Goal: Information Seeking & Learning: Check status

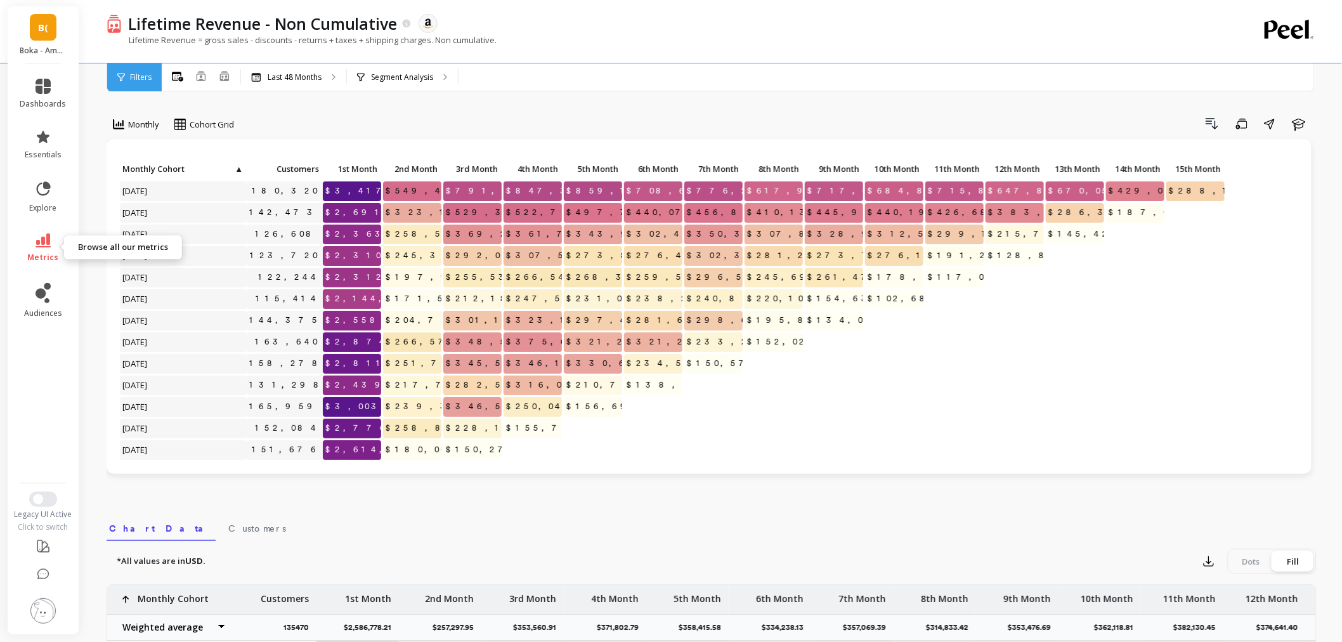
click at [42, 245] on icon at bounding box center [43, 240] width 15 height 14
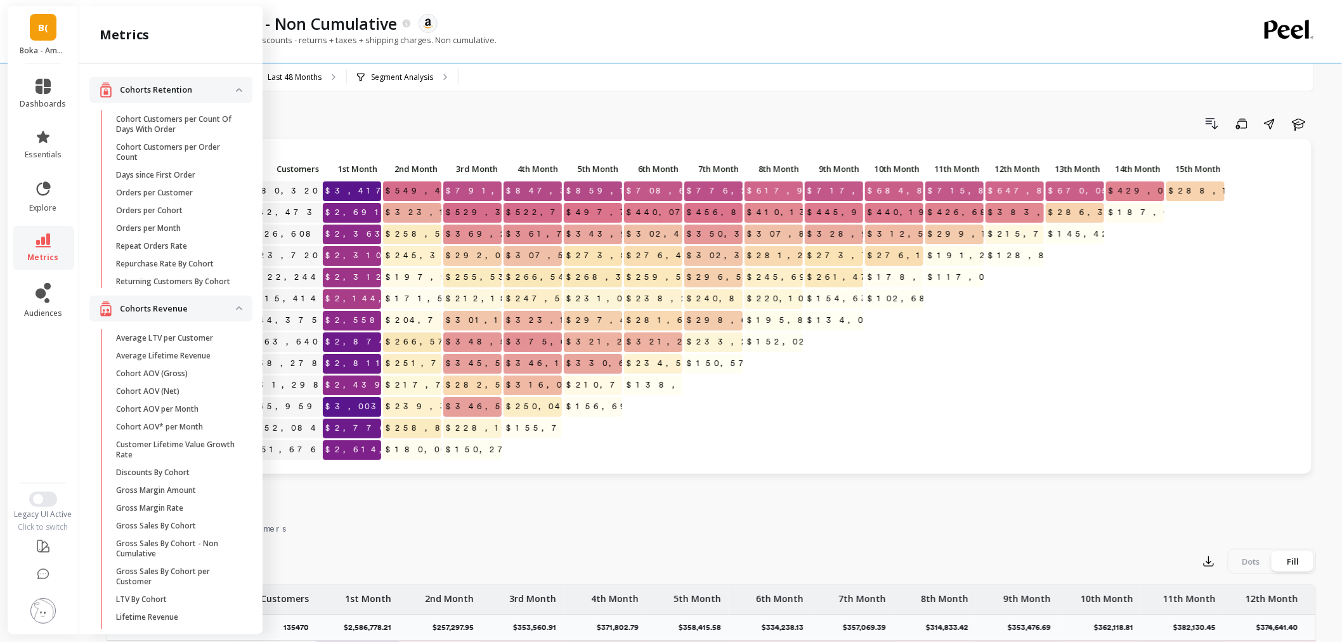
scroll to position [211, 0]
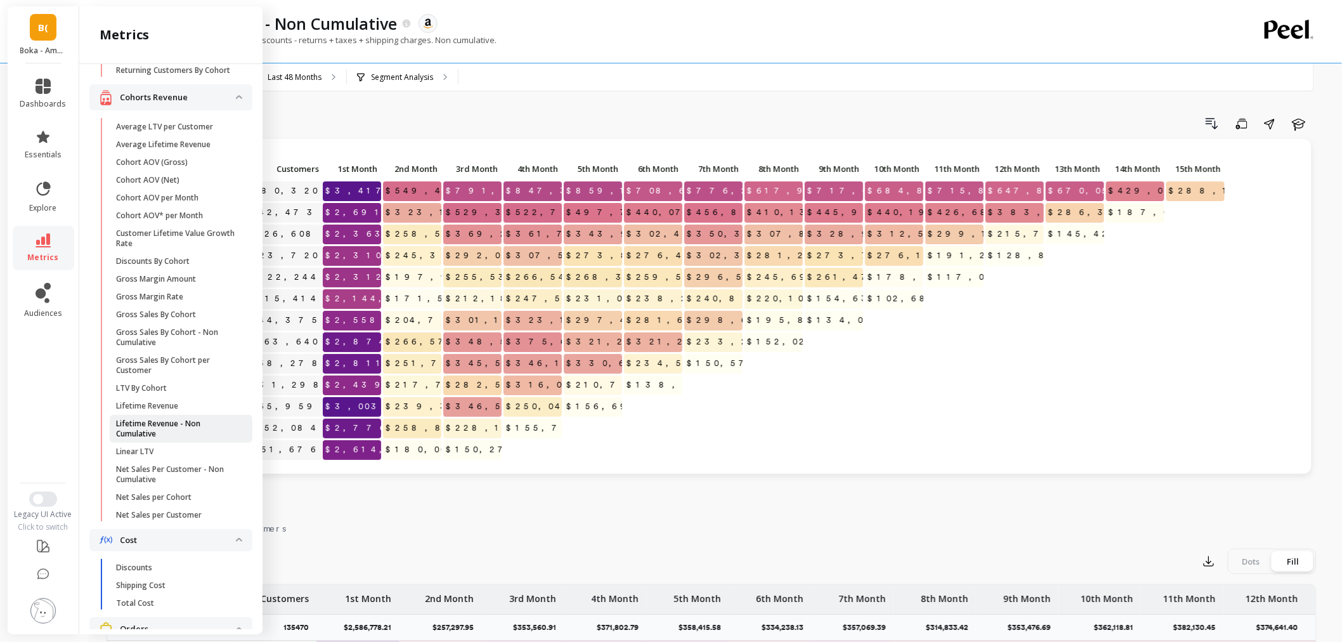
click at [120, 433] on p "Lifetime Revenue - Non Cumulative" at bounding box center [176, 428] width 121 height 20
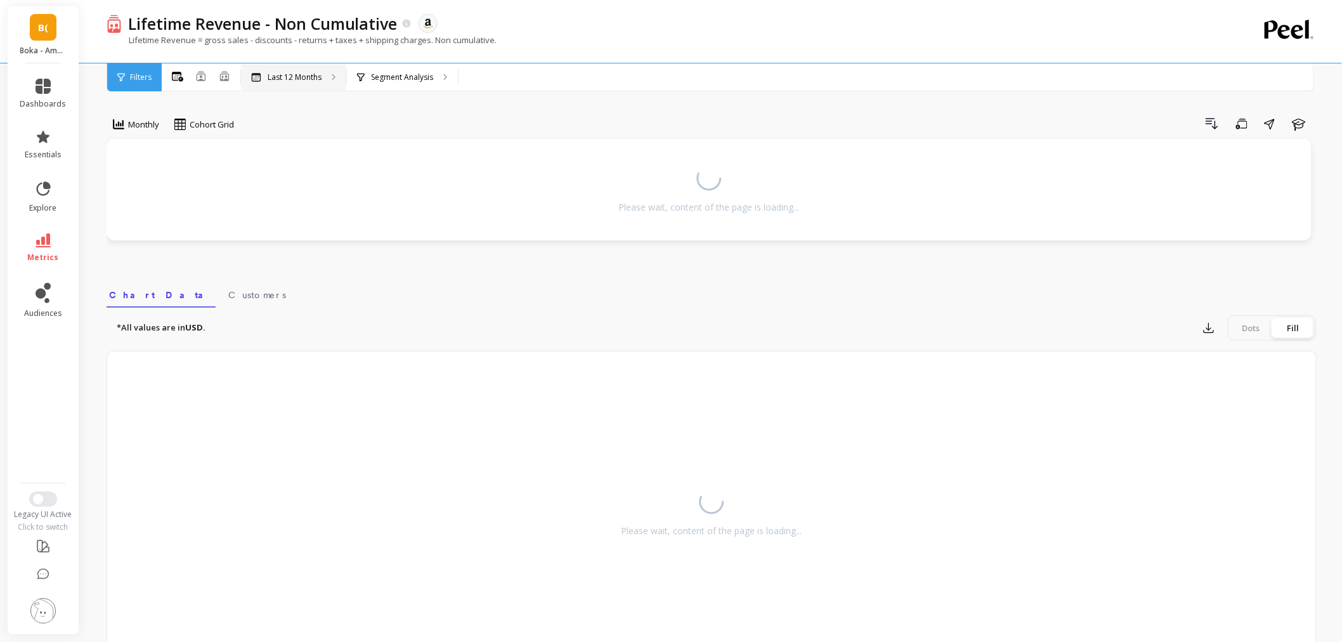
click at [294, 76] on p "Last 12 Months" at bounding box center [295, 77] width 54 height 10
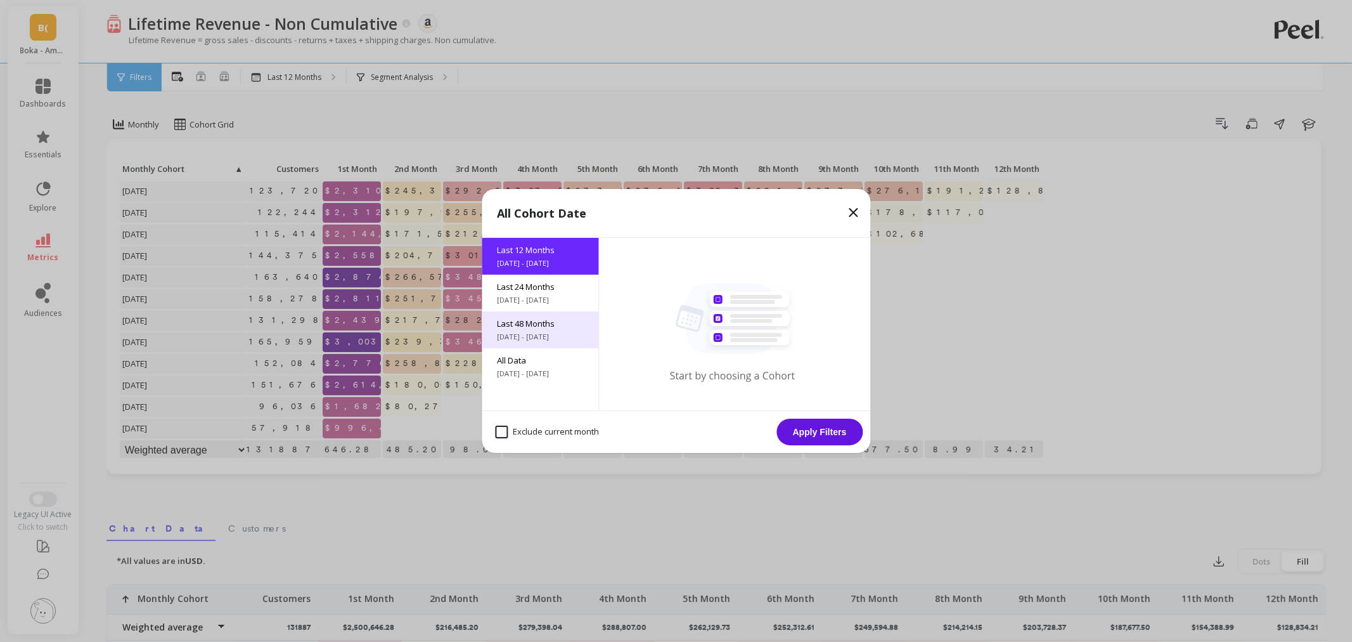
click at [543, 337] on span "[DATE] - [DATE]" at bounding box center [540, 337] width 86 height 10
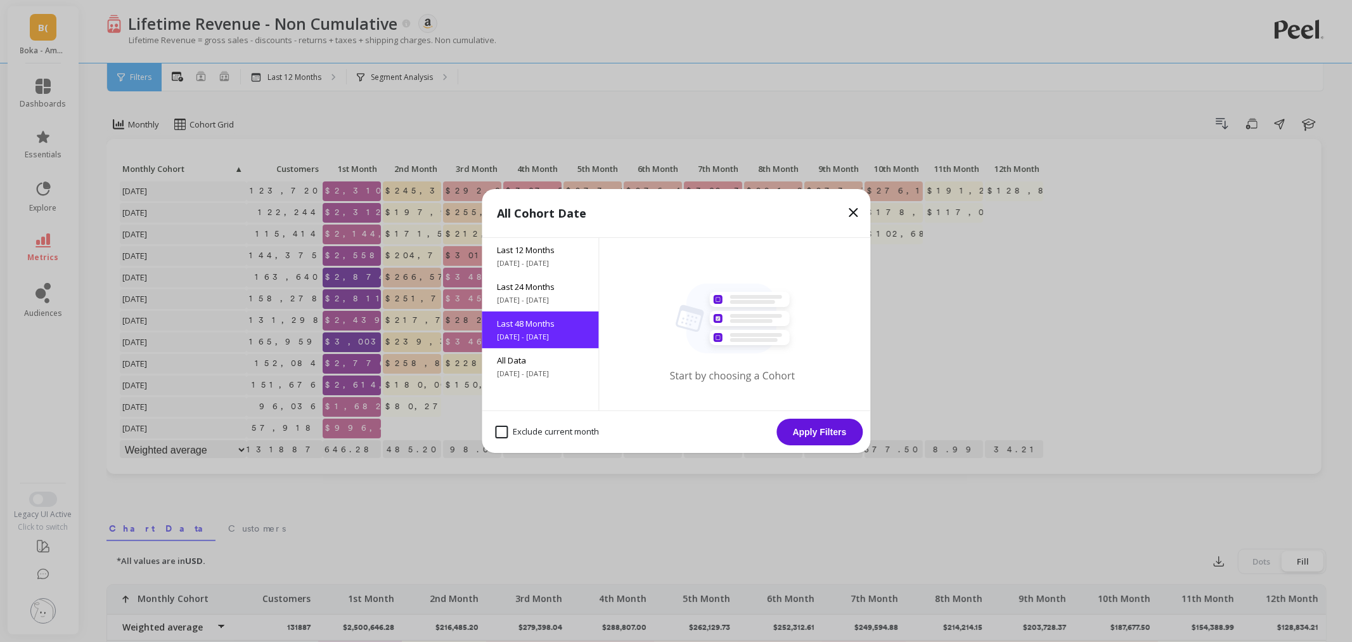
click at [829, 428] on button "Apply Filters" at bounding box center [820, 431] width 86 height 27
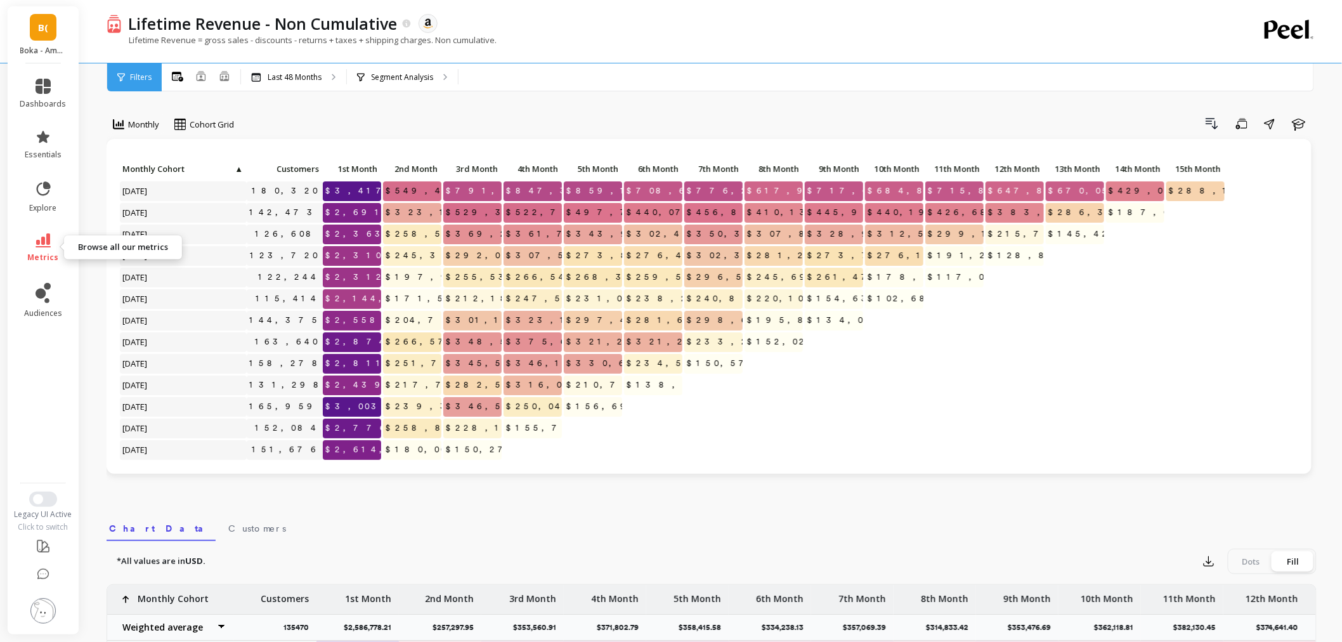
click at [48, 245] on icon at bounding box center [43, 240] width 15 height 14
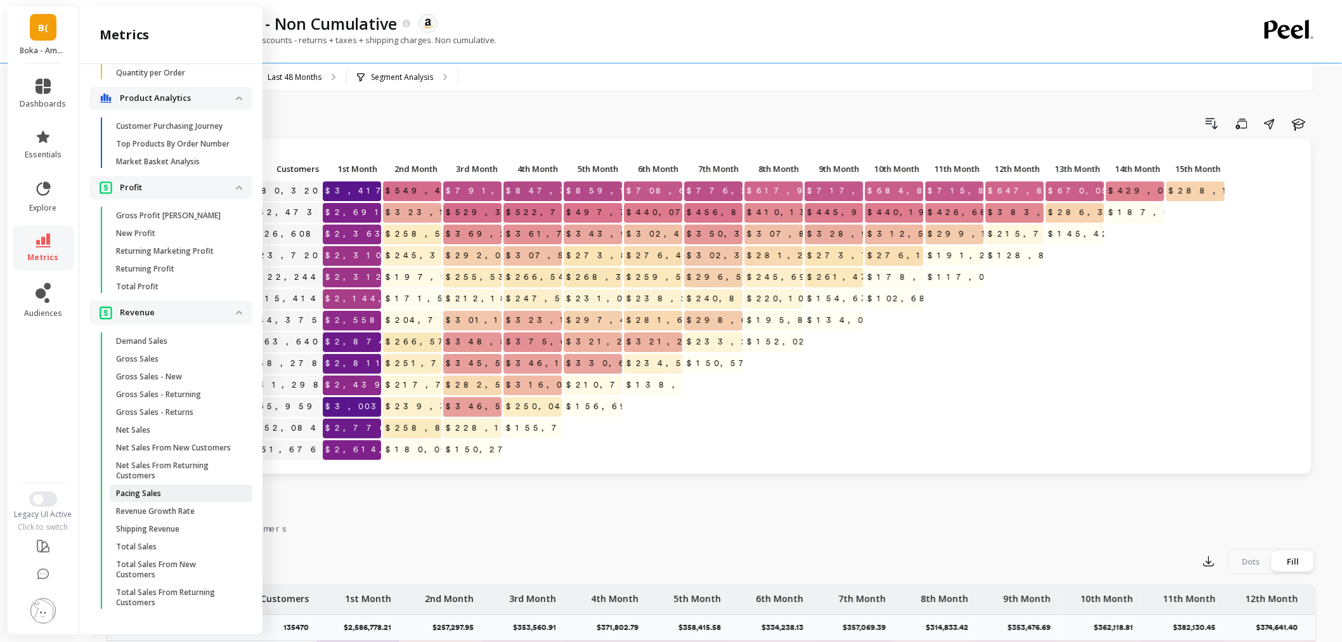
scroll to position [1250, 0]
click at [147, 354] on p "Gross Sales" at bounding box center [137, 359] width 42 height 10
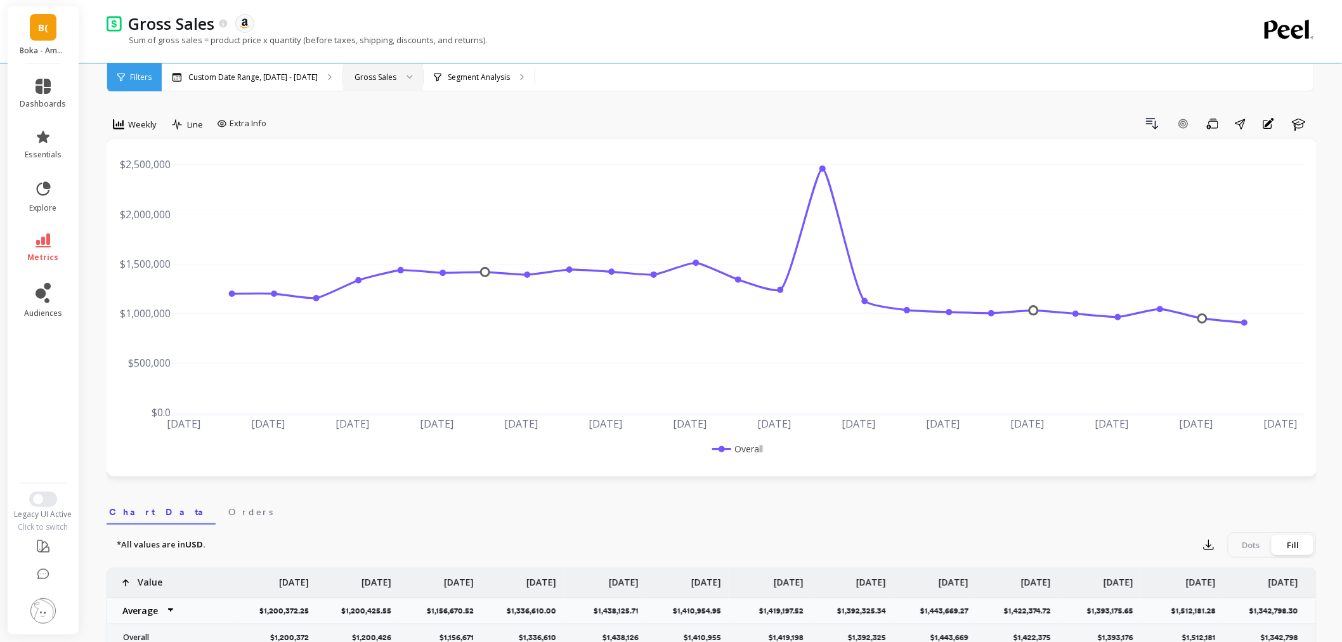
click at [360, 79] on div "Gross Sales" at bounding box center [375, 77] width 42 height 12
click at [264, 70] on div "Custom Date Range, Apr 1 - Sep 21" at bounding box center [252, 77] width 181 height 28
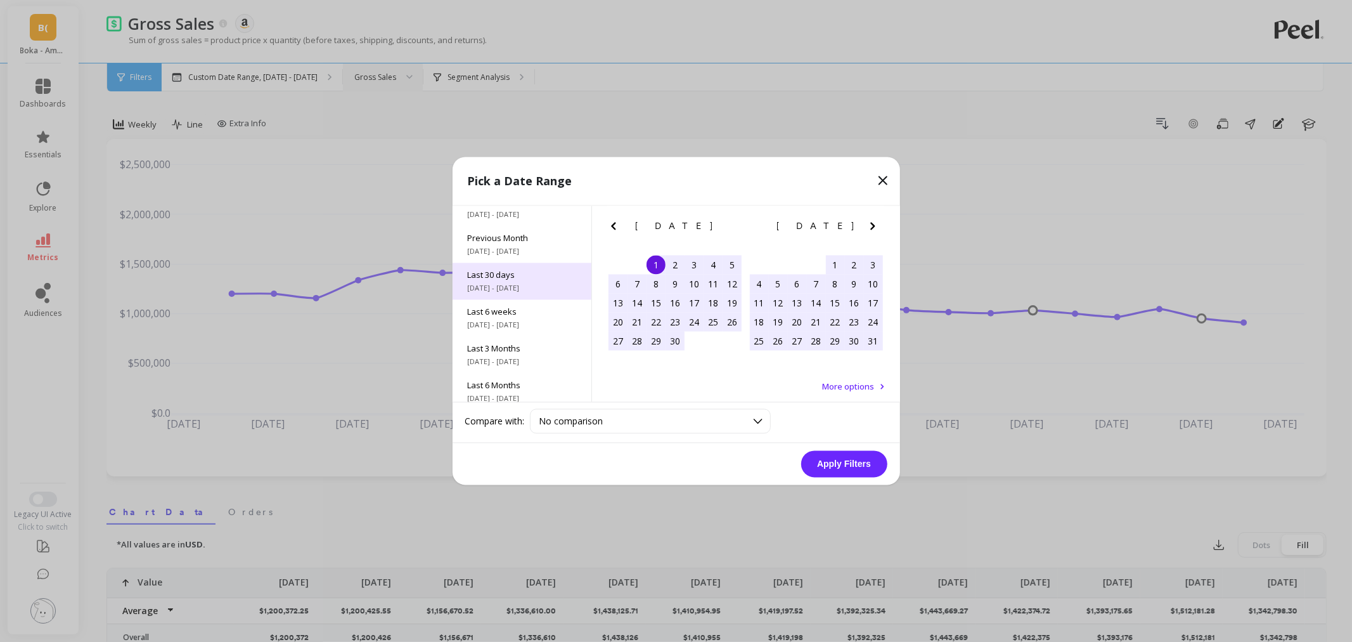
scroll to position [172, 0]
click at [521, 314] on span "1/1/2024 - 12/31/2024" at bounding box center [522, 317] width 108 height 10
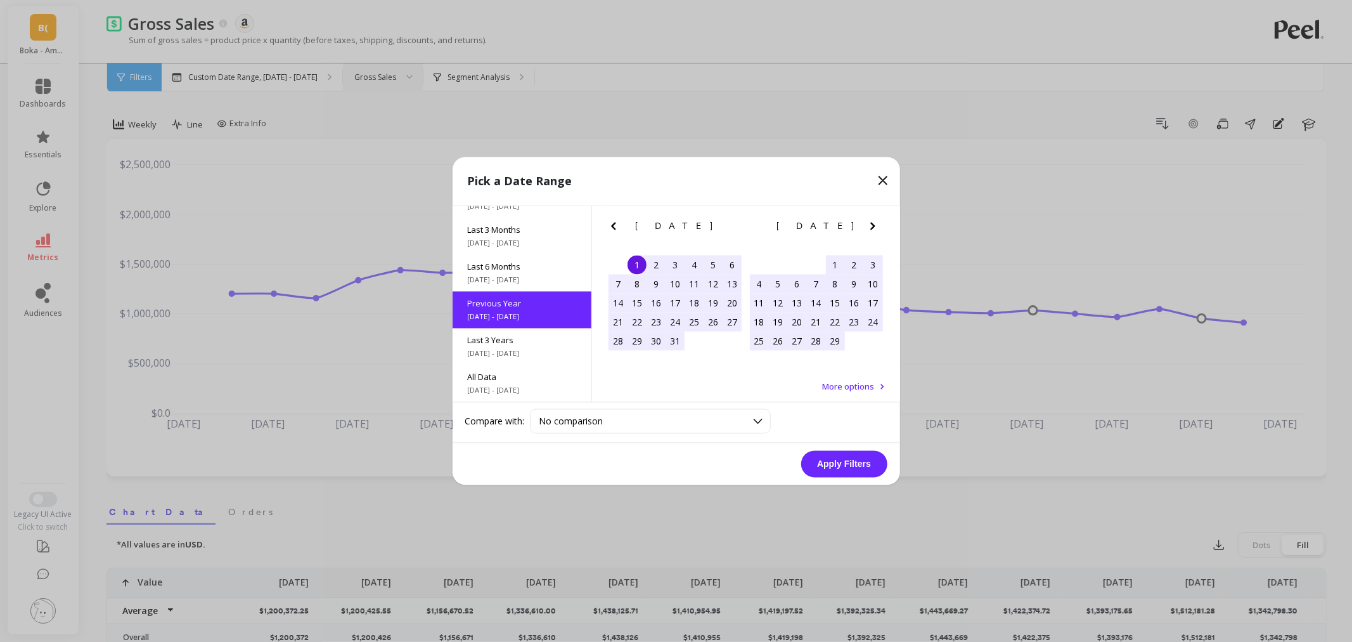
scroll to position [1, 0]
click at [827, 465] on button "Apply Filters" at bounding box center [844, 464] width 86 height 27
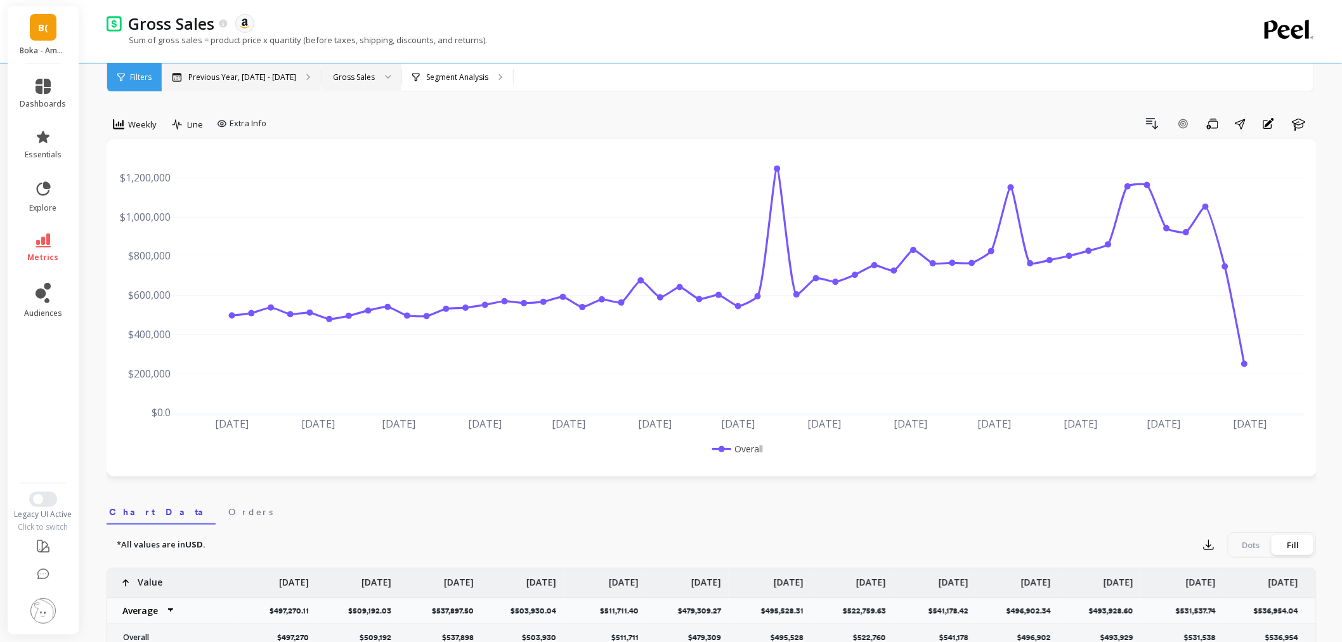
click at [293, 81] on div "Previous Year, Jan 1 - Dec 31" at bounding box center [241, 77] width 159 height 28
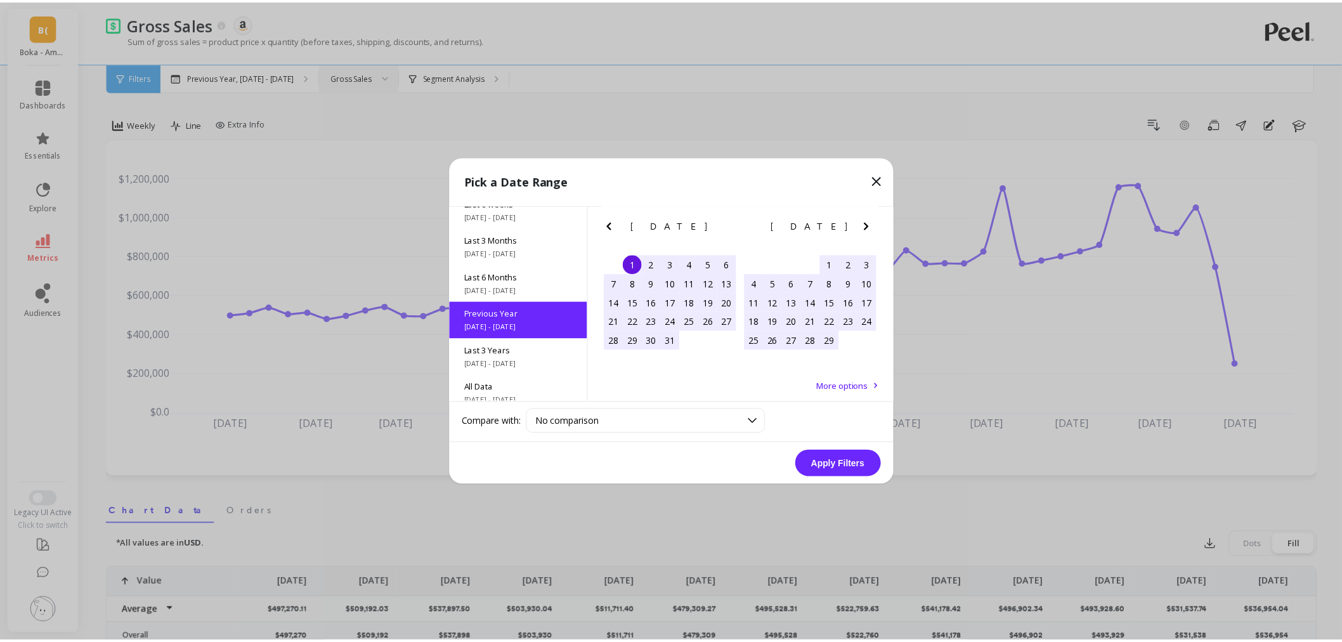
scroll to position [172, 0]
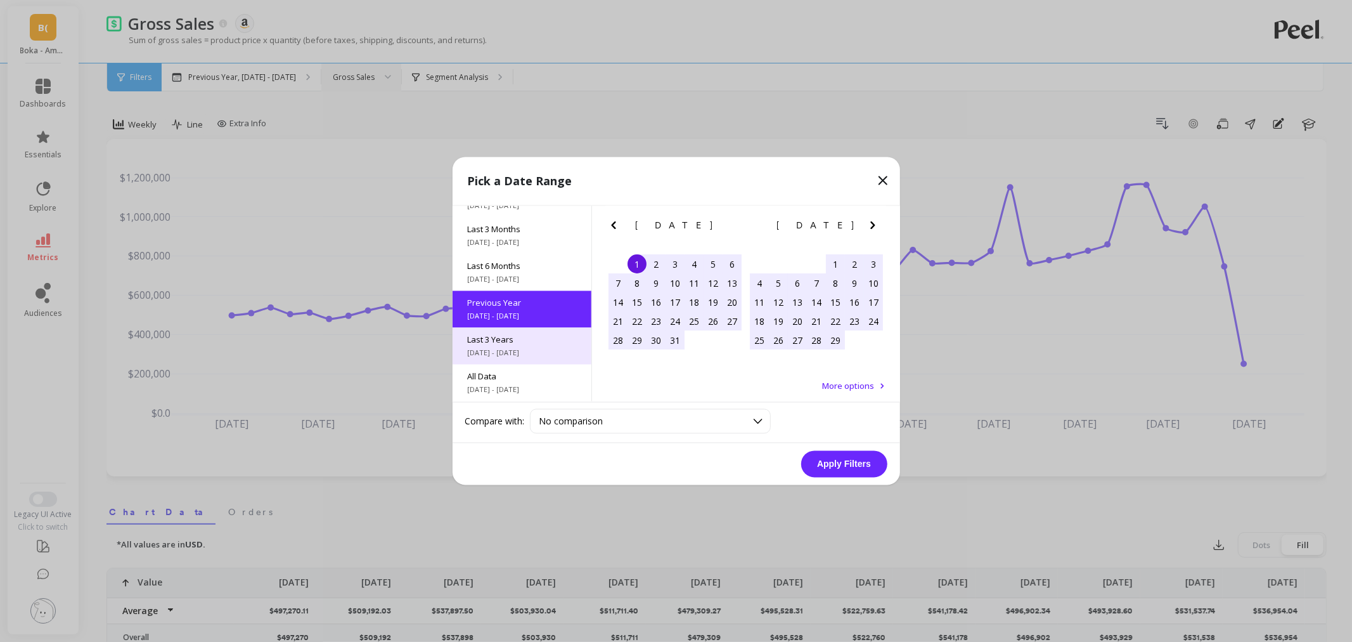
click at [531, 344] on span "Last 3 Years" at bounding box center [522, 339] width 108 height 11
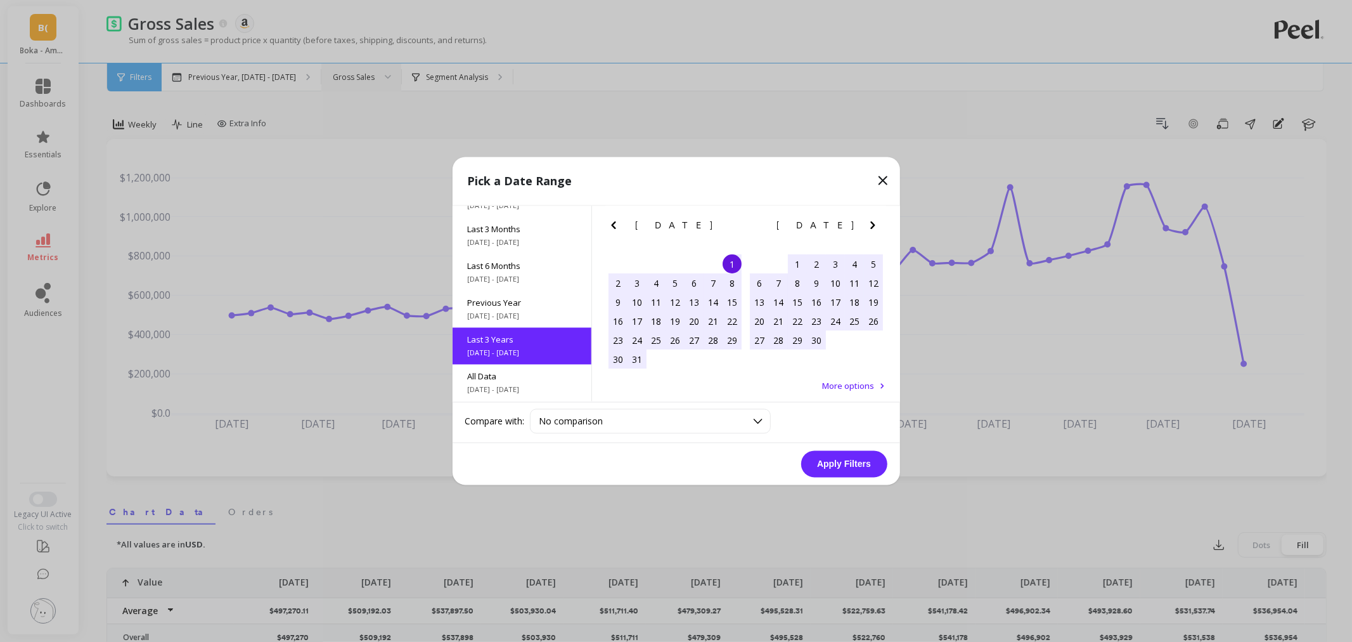
click at [836, 454] on button "Apply Filters" at bounding box center [844, 464] width 86 height 27
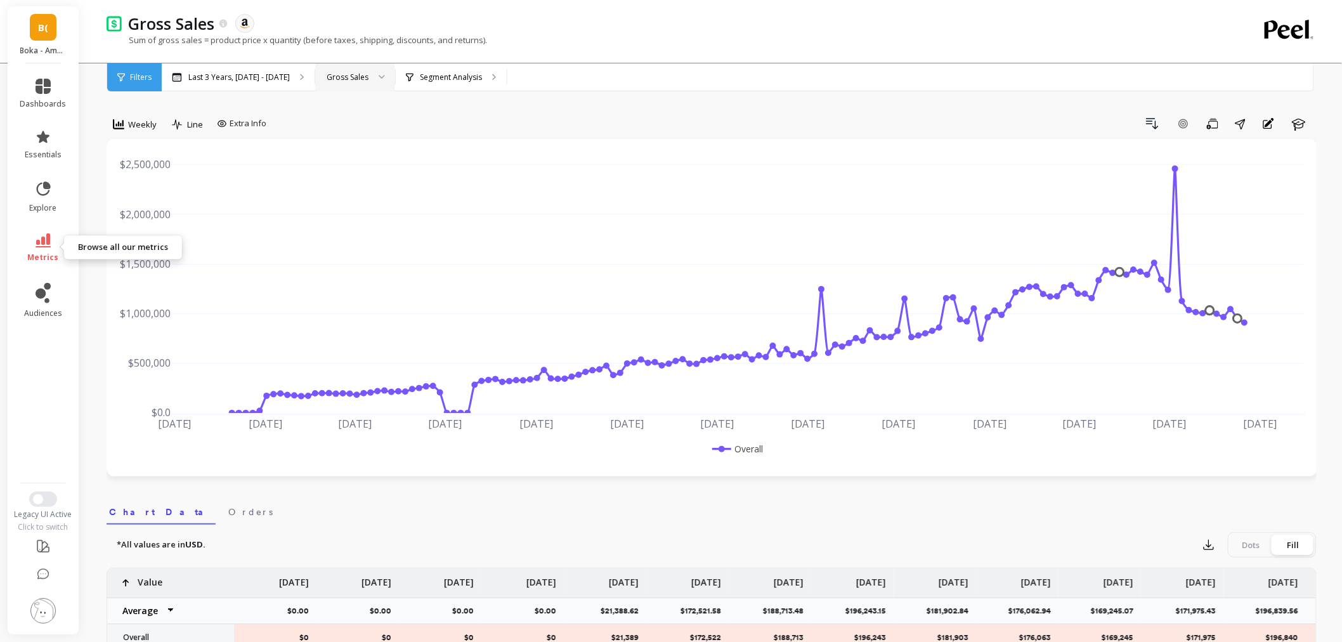
click at [46, 235] on icon at bounding box center [43, 240] width 15 height 14
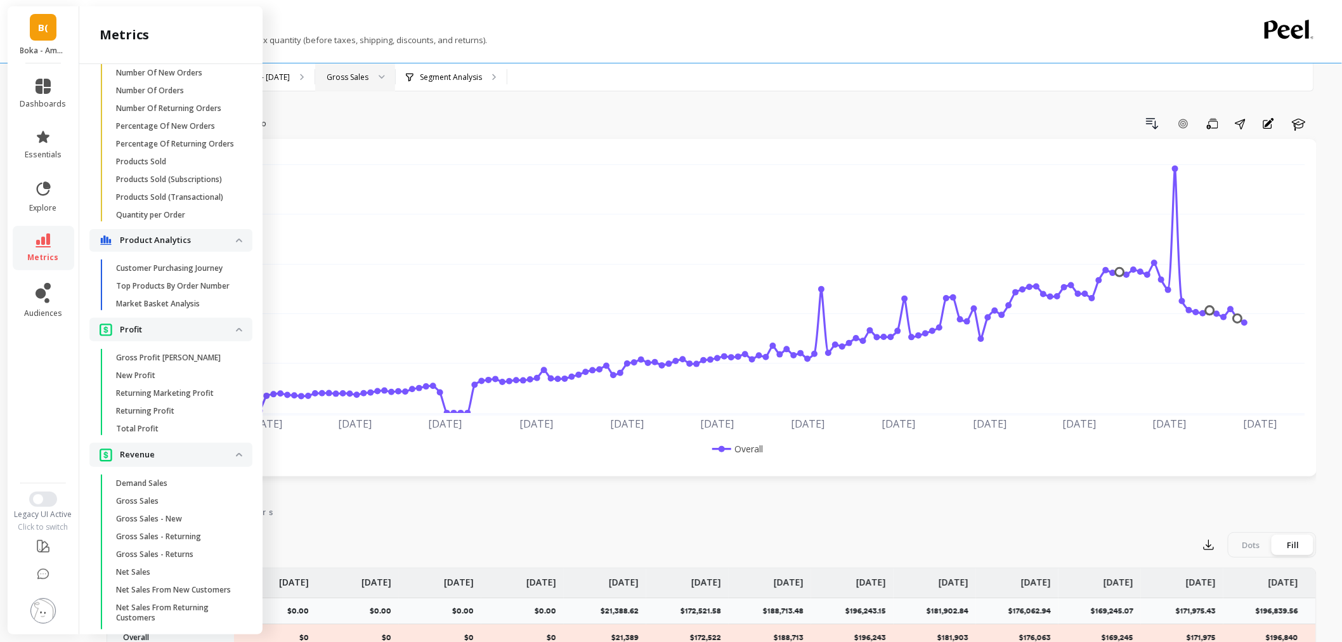
scroll to position [968, 0]
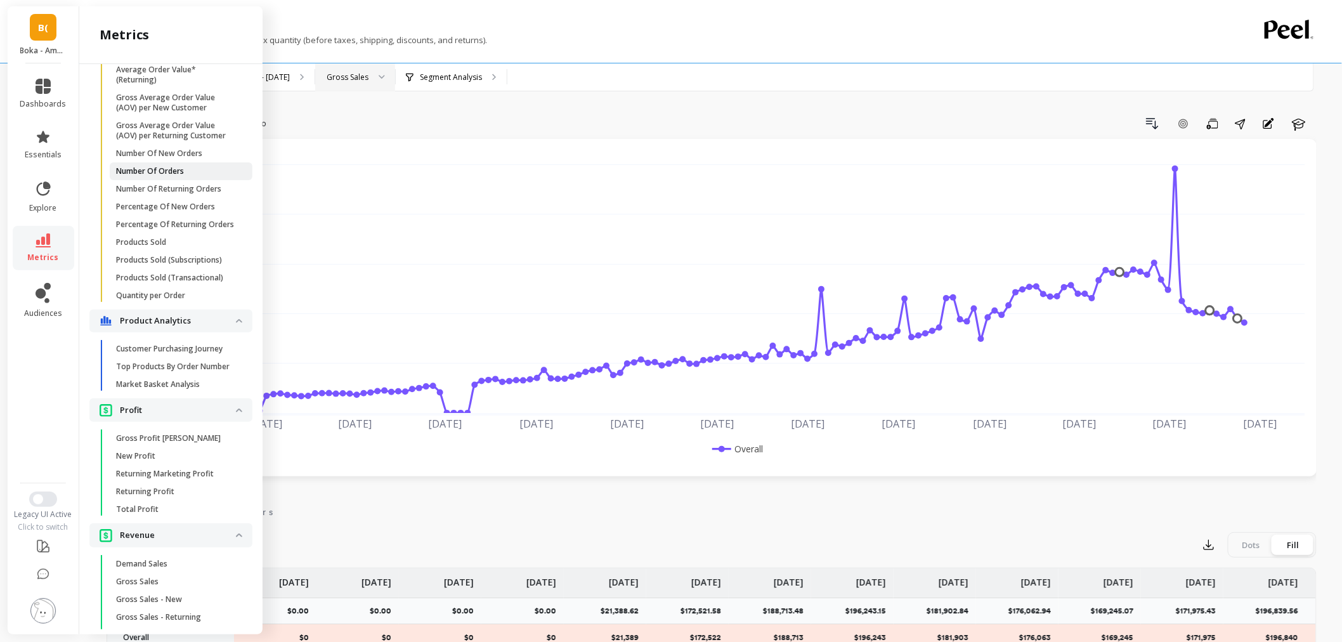
click at [187, 176] on span "Number Of Orders" at bounding box center [176, 171] width 121 height 10
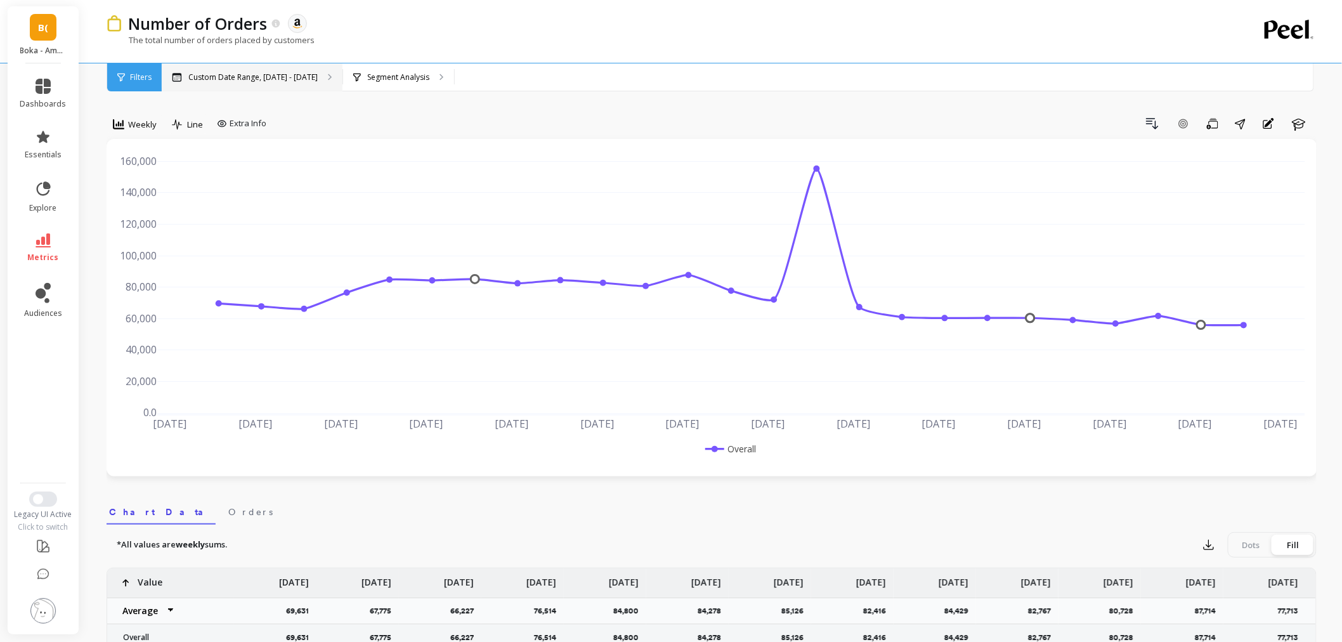
click at [248, 79] on p "Custom Date Range, Apr 1 - Sep 21" at bounding box center [252, 77] width 129 height 10
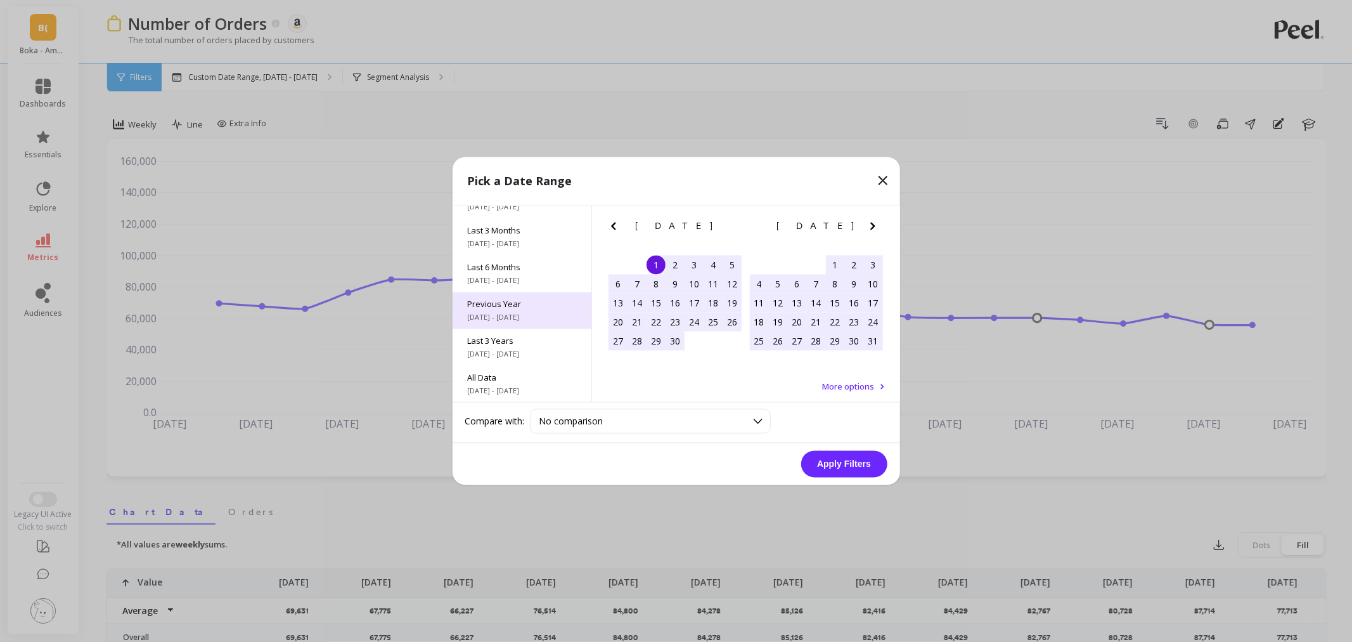
scroll to position [172, 0]
click at [497, 328] on div "Last 3 Years 10/1/2022 - 9/30/2025" at bounding box center [522, 346] width 139 height 37
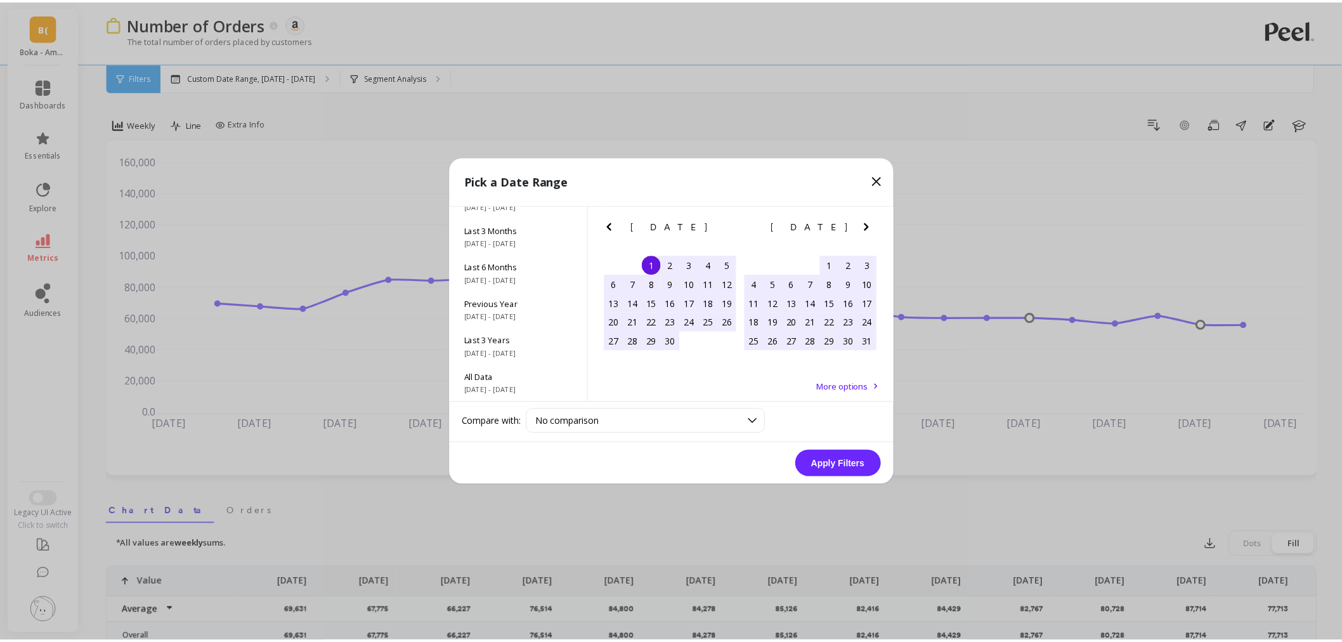
scroll to position [1, 0]
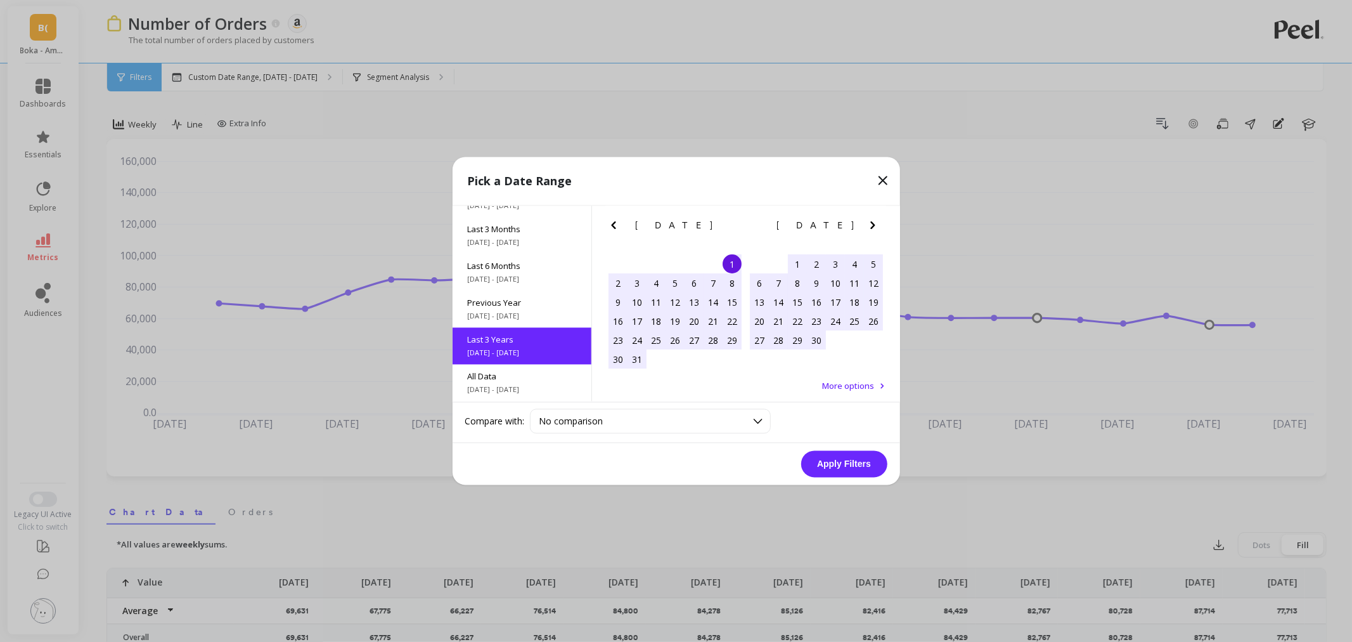
click at [814, 455] on button "Apply Filters" at bounding box center [844, 464] width 86 height 27
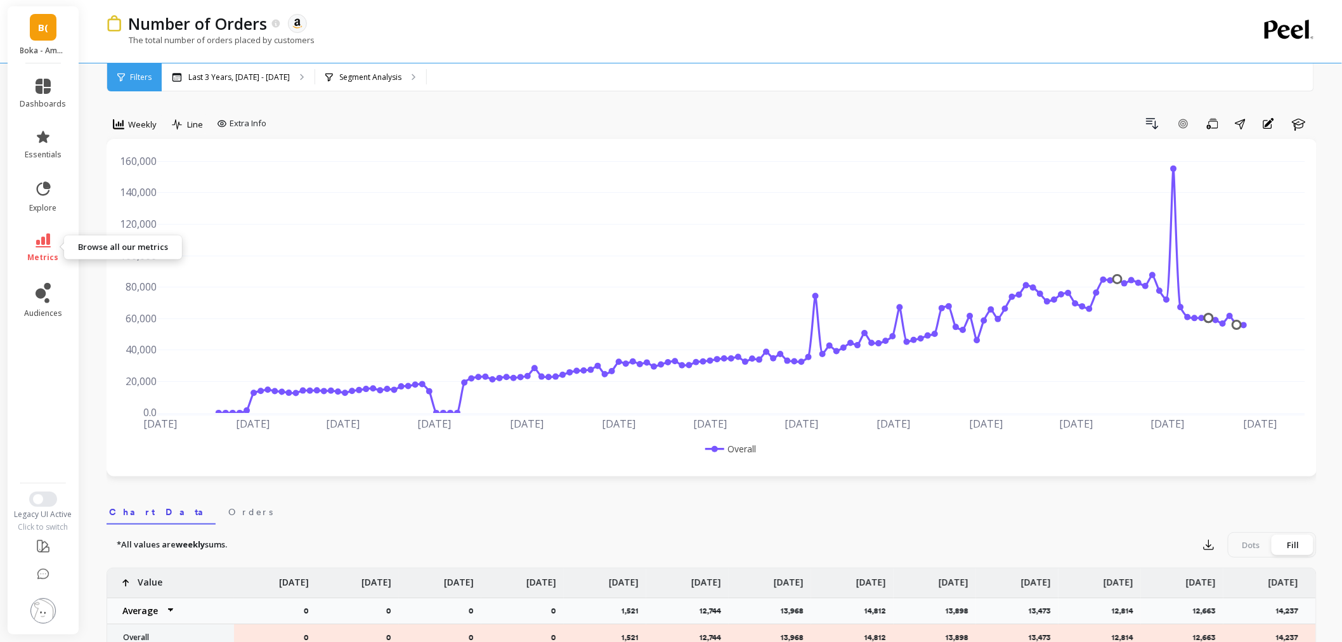
click at [36, 250] on link "metrics" at bounding box center [43, 247] width 46 height 29
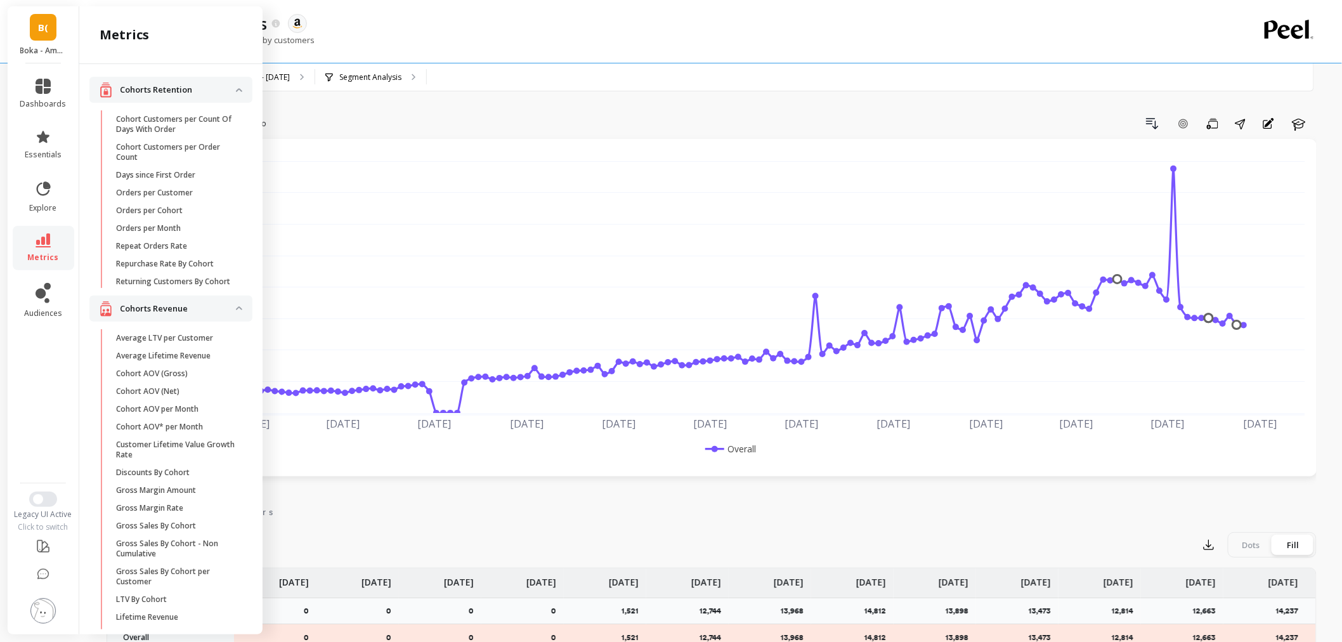
scroll to position [968, 0]
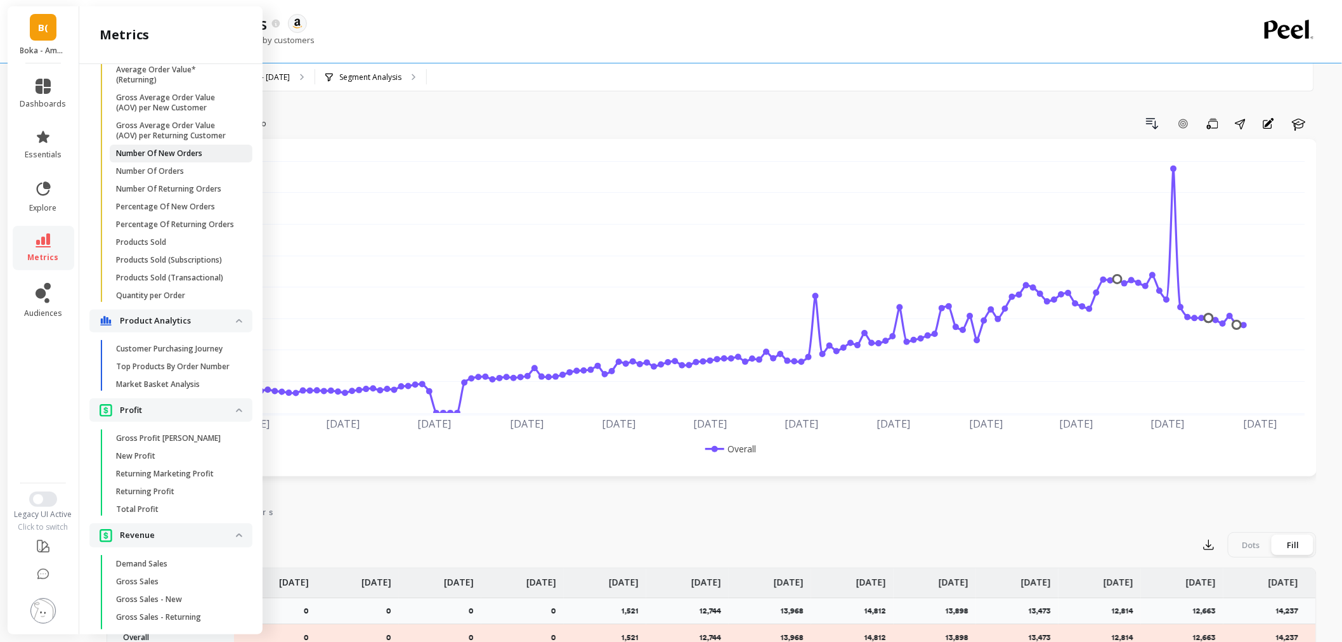
click at [204, 159] on span "Number Of New Orders" at bounding box center [176, 153] width 121 height 10
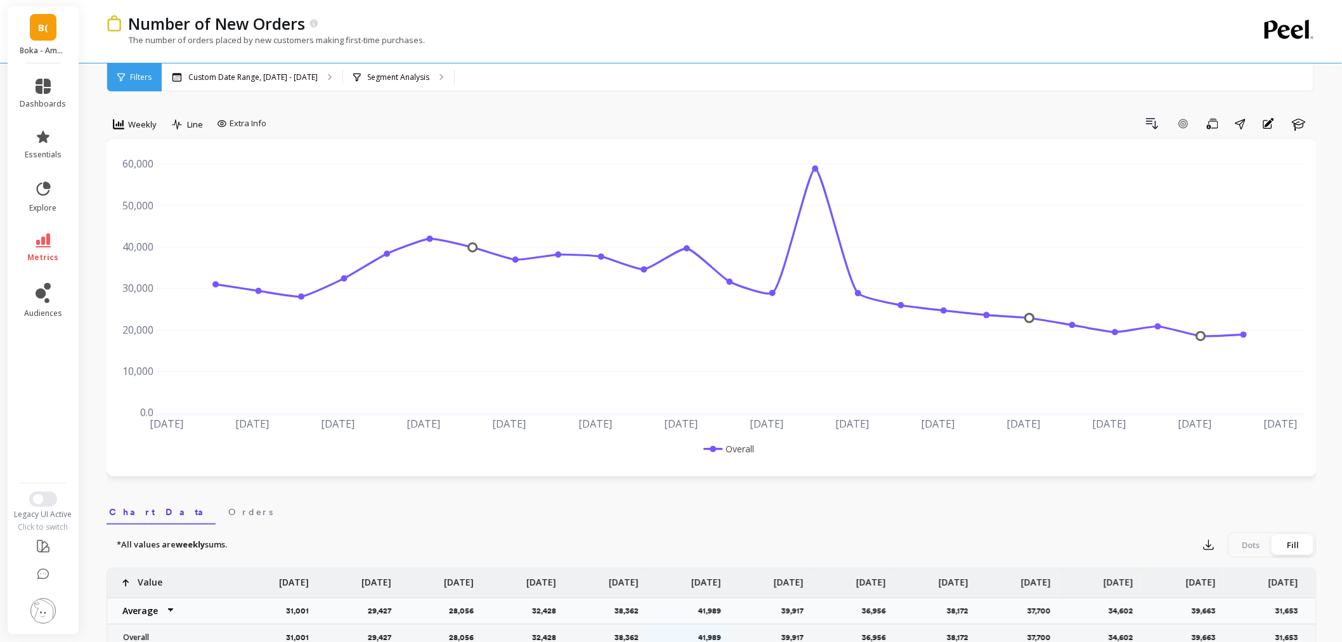
click at [232, 60] on div "Number of New Orders The number of orders placed by new customers making first-…" at bounding box center [660, 31] width 1106 height 63
click at [228, 78] on p "Custom Date Range, Apr 1 - Sep 21" at bounding box center [252, 77] width 129 height 10
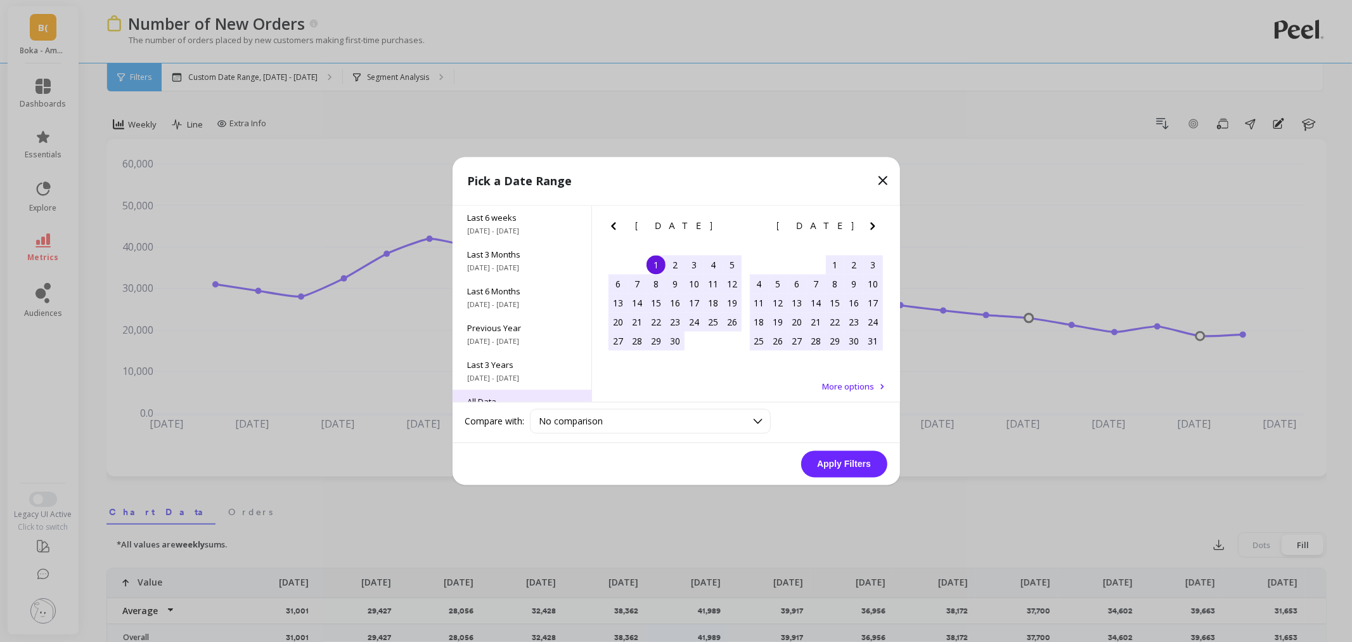
scroll to position [172, 0]
click at [509, 344] on span "Last 3 Years" at bounding box center [522, 340] width 108 height 11
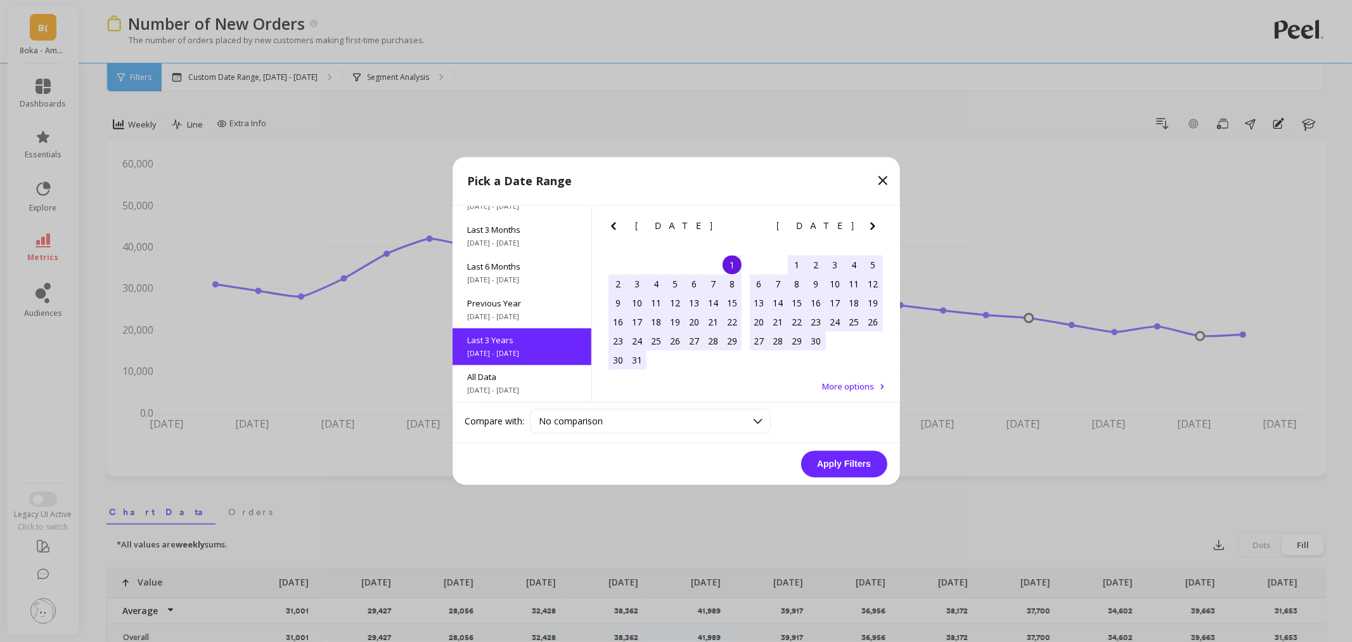
scroll to position [1, 0]
click at [844, 457] on button "Apply Filters" at bounding box center [844, 464] width 86 height 27
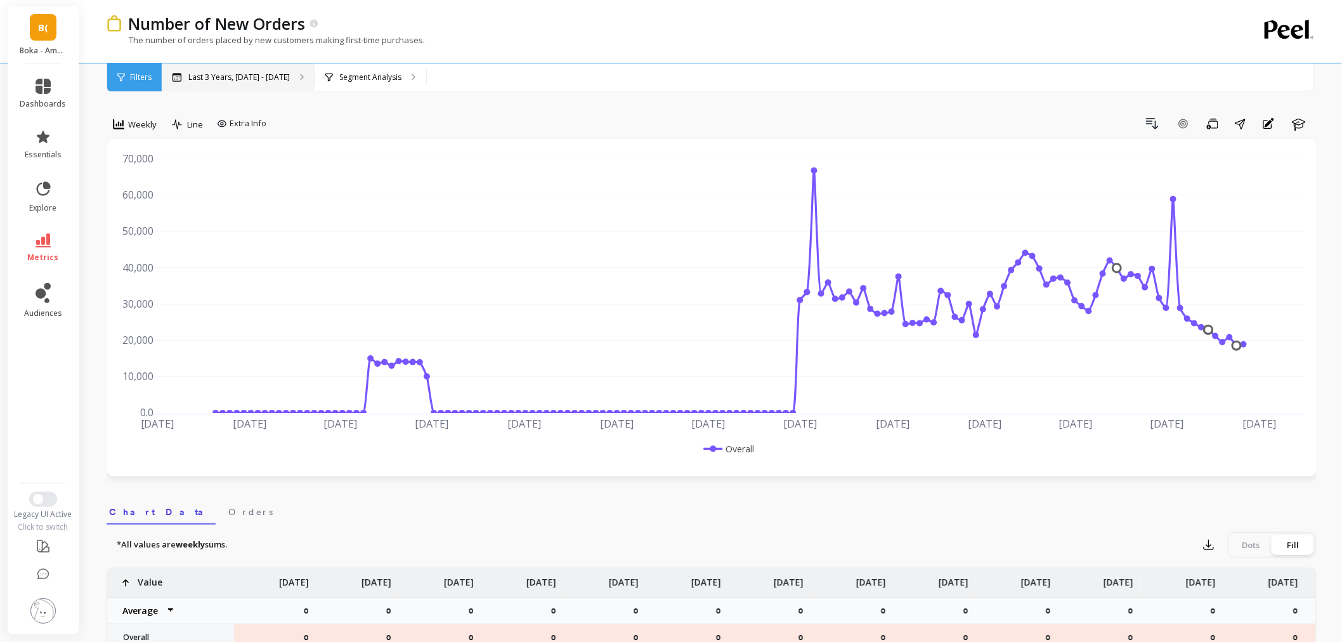
click at [198, 74] on p "Last 3 Years, Oct 1, 2022 - Sep 30, 2025" at bounding box center [238, 77] width 101 height 10
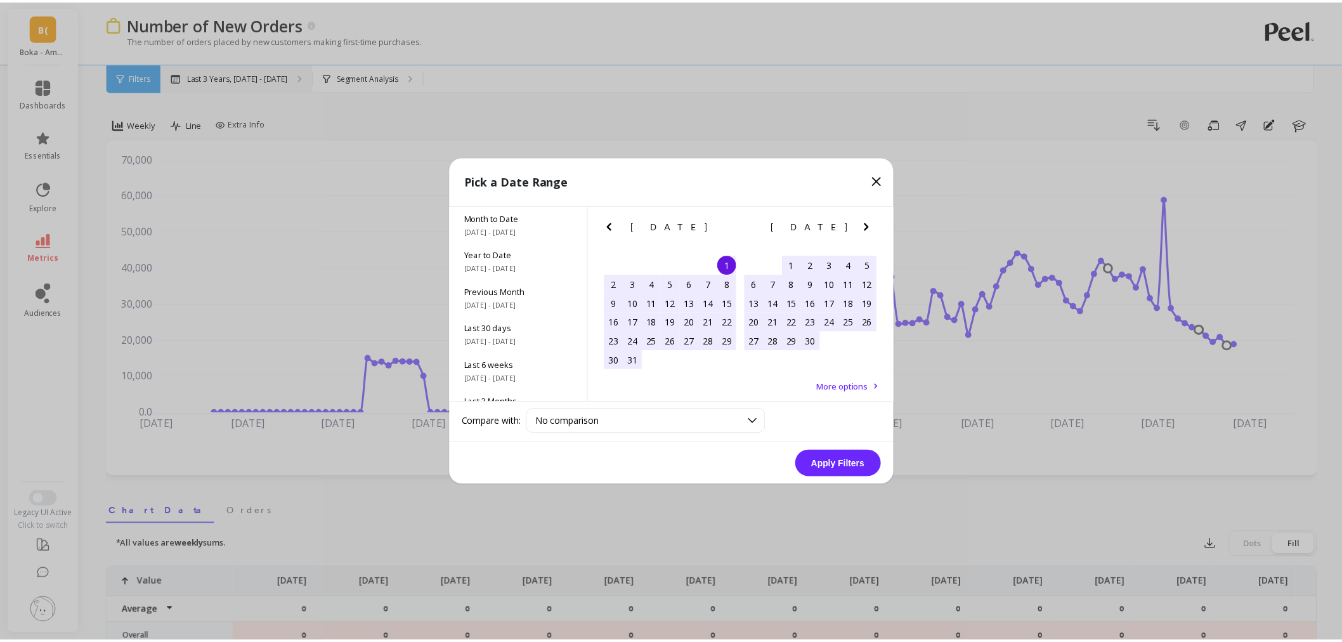
scroll to position [1, 0]
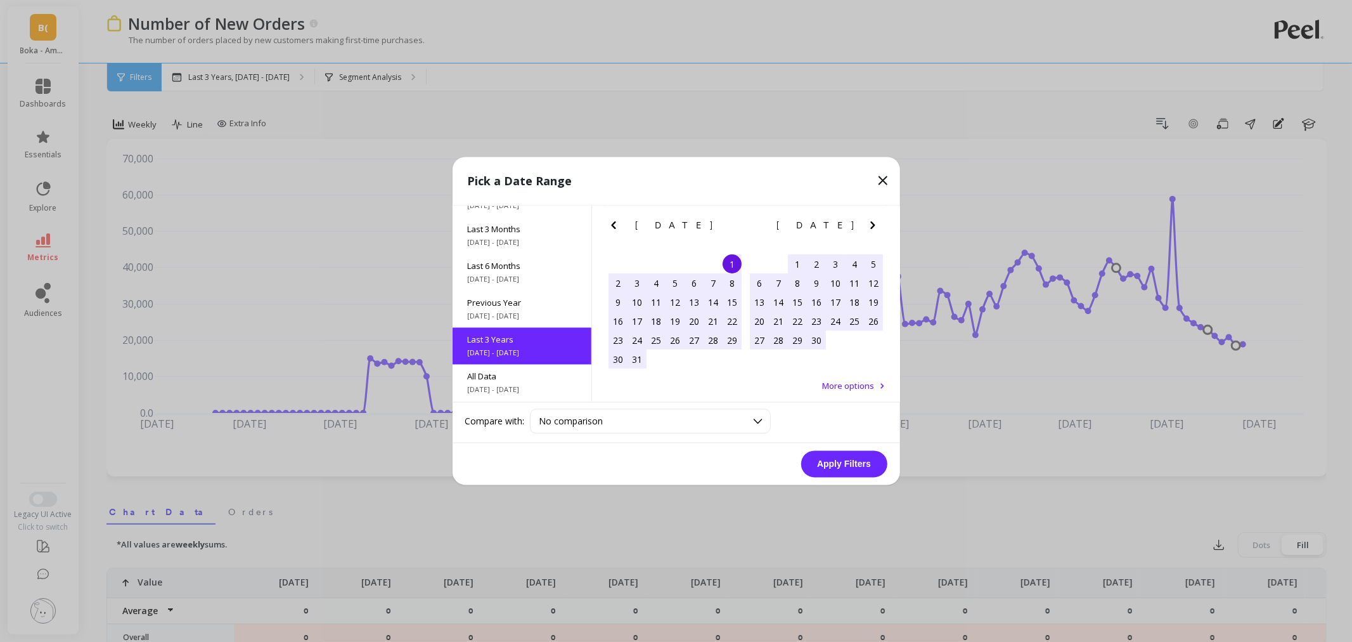
click at [875, 230] on icon "Next Month" at bounding box center [873, 225] width 15 height 15
click at [866, 226] on icon "Next Month" at bounding box center [873, 225] width 15 height 15
click at [616, 224] on icon "Previous Month" at bounding box center [613, 225] width 15 height 15
click at [756, 261] on div "1" at bounding box center [759, 264] width 19 height 19
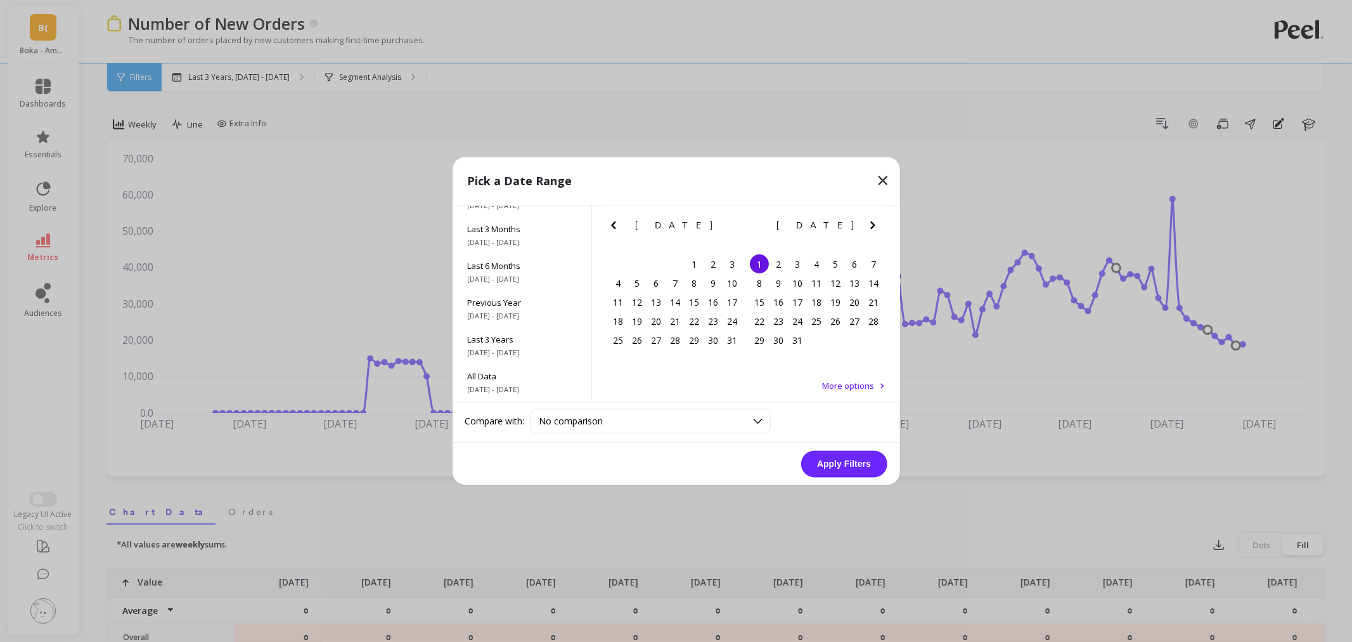
click at [873, 222] on icon "Next Month" at bounding box center [873, 225] width 15 height 15
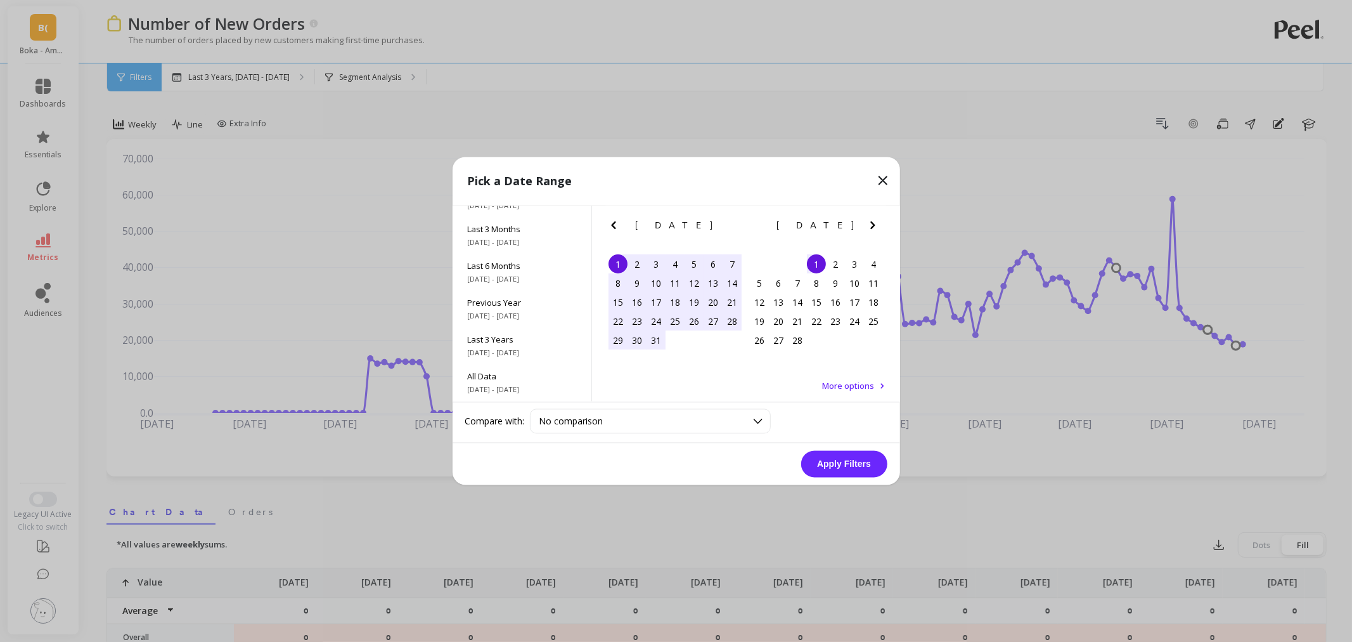
click at [873, 222] on icon "Next Month" at bounding box center [873, 225] width 15 height 15
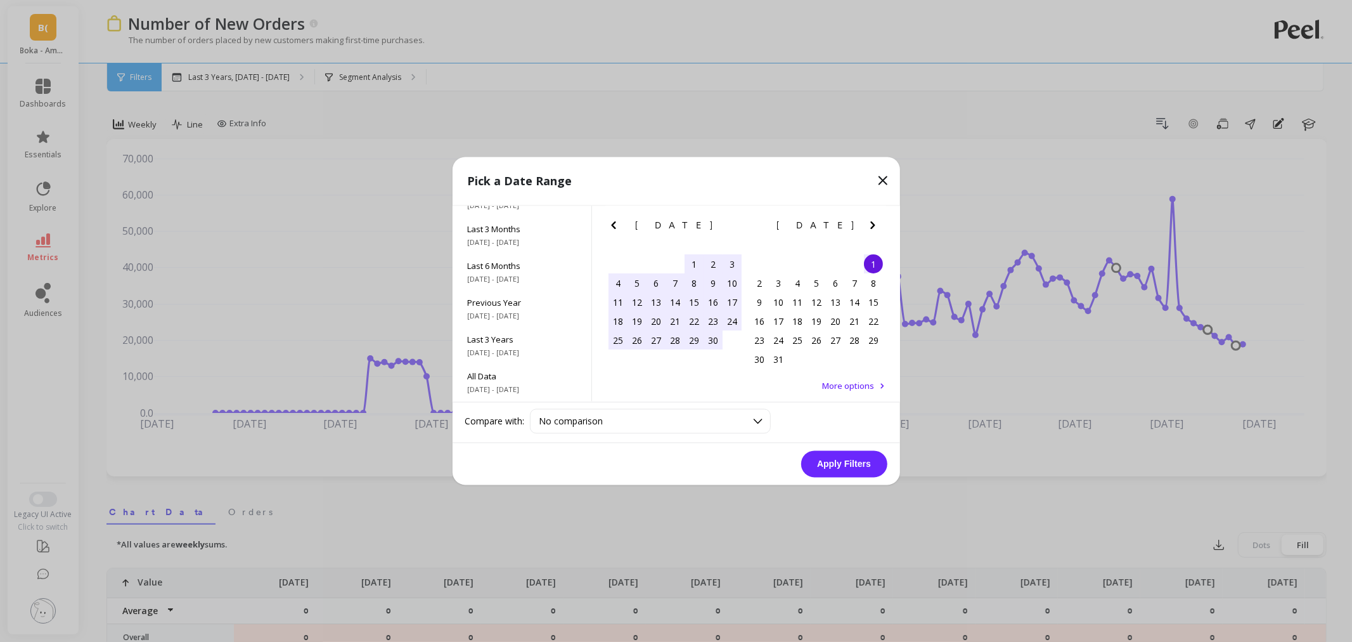
click at [873, 222] on icon "Next Month" at bounding box center [873, 225] width 15 height 15
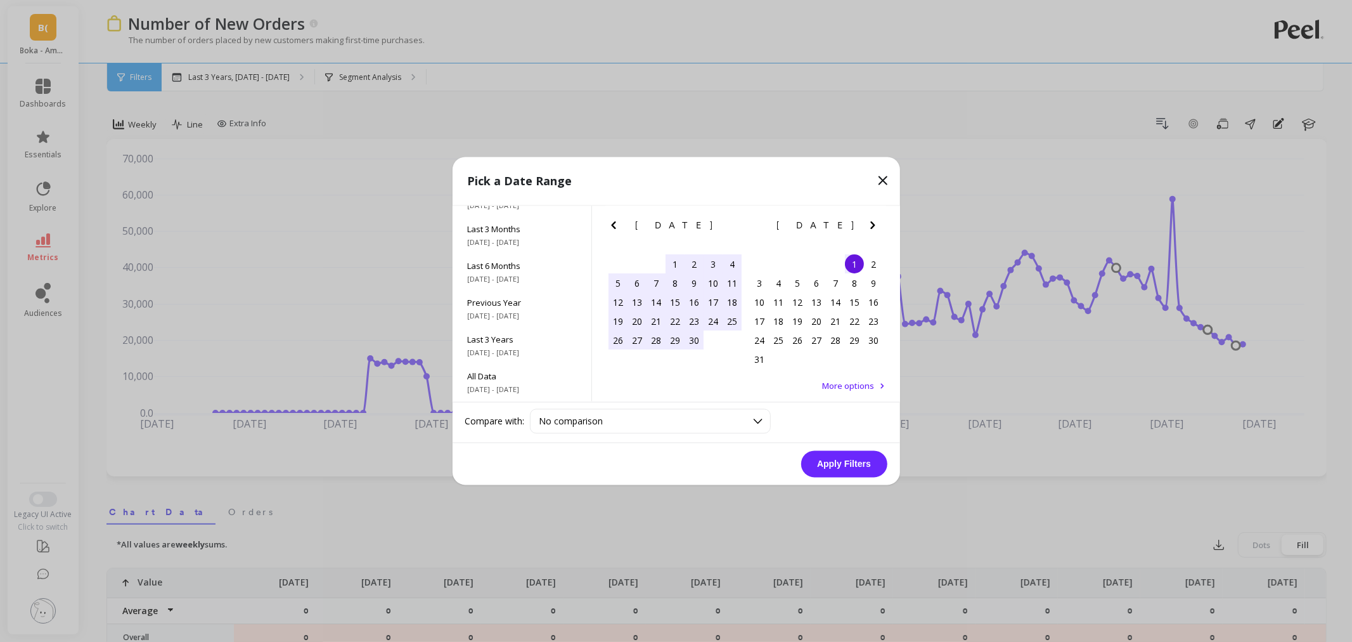
click at [873, 222] on icon "Next Month" at bounding box center [873, 225] width 15 height 15
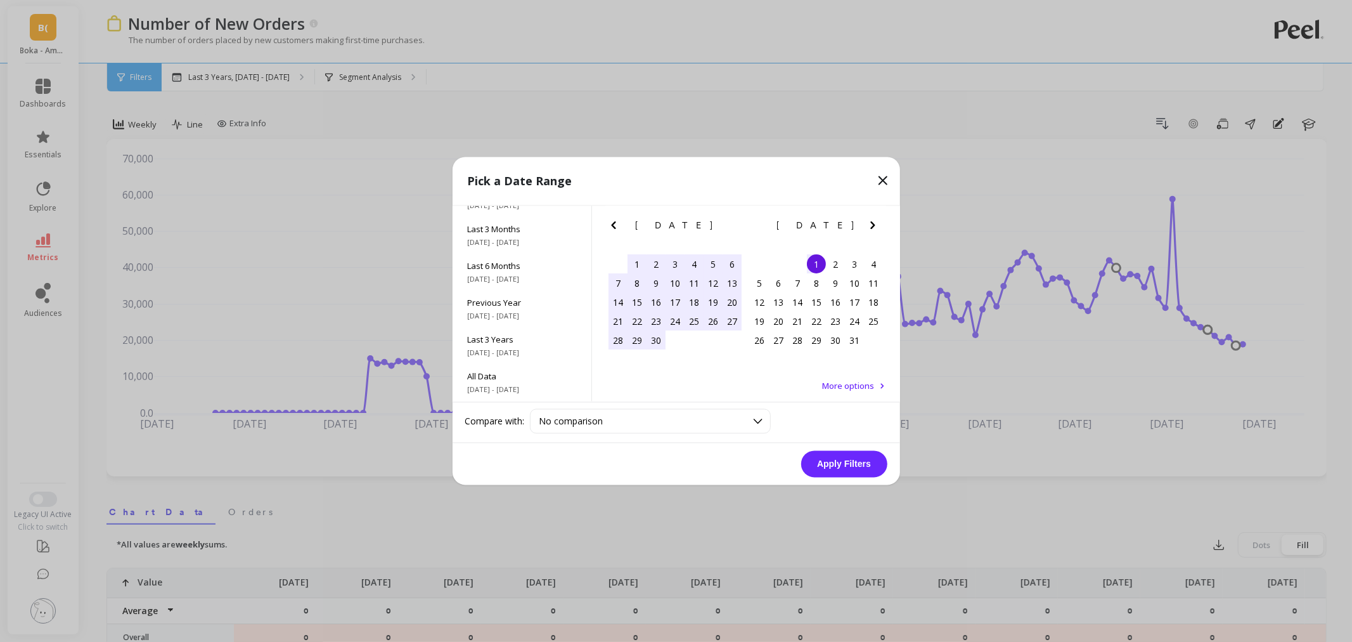
click at [873, 222] on icon "Next Month" at bounding box center [873, 225] width 15 height 15
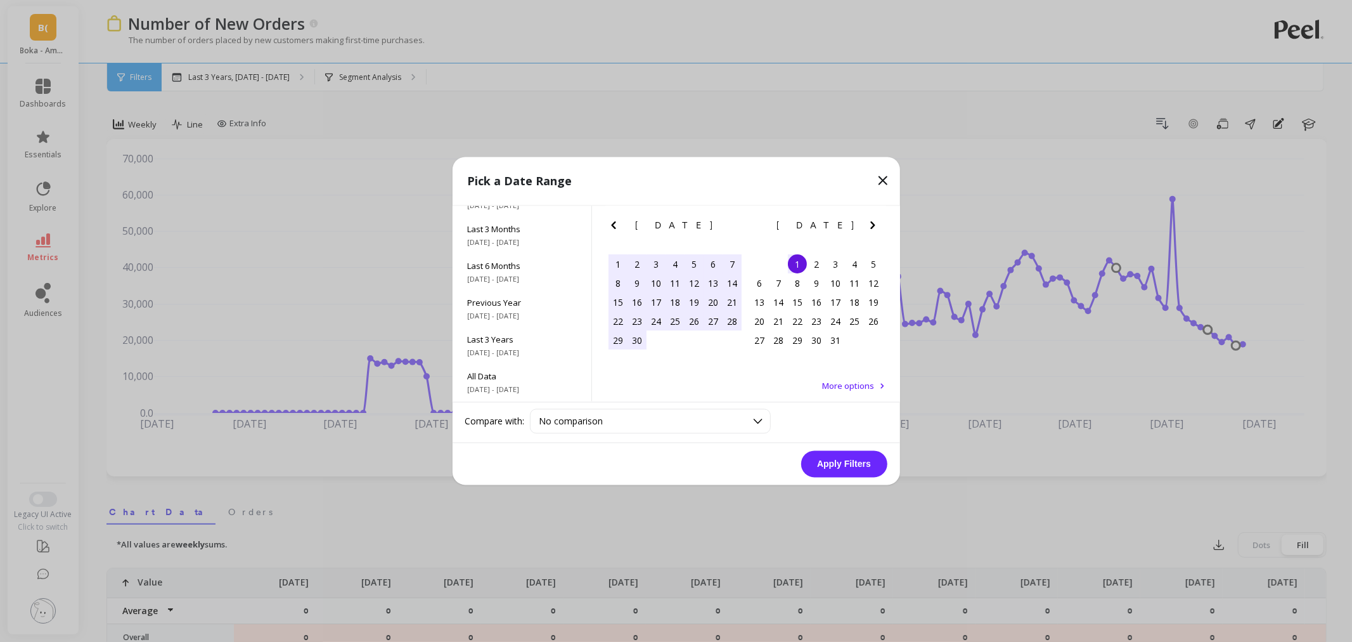
click at [873, 222] on icon "Next Month" at bounding box center [873, 225] width 15 height 15
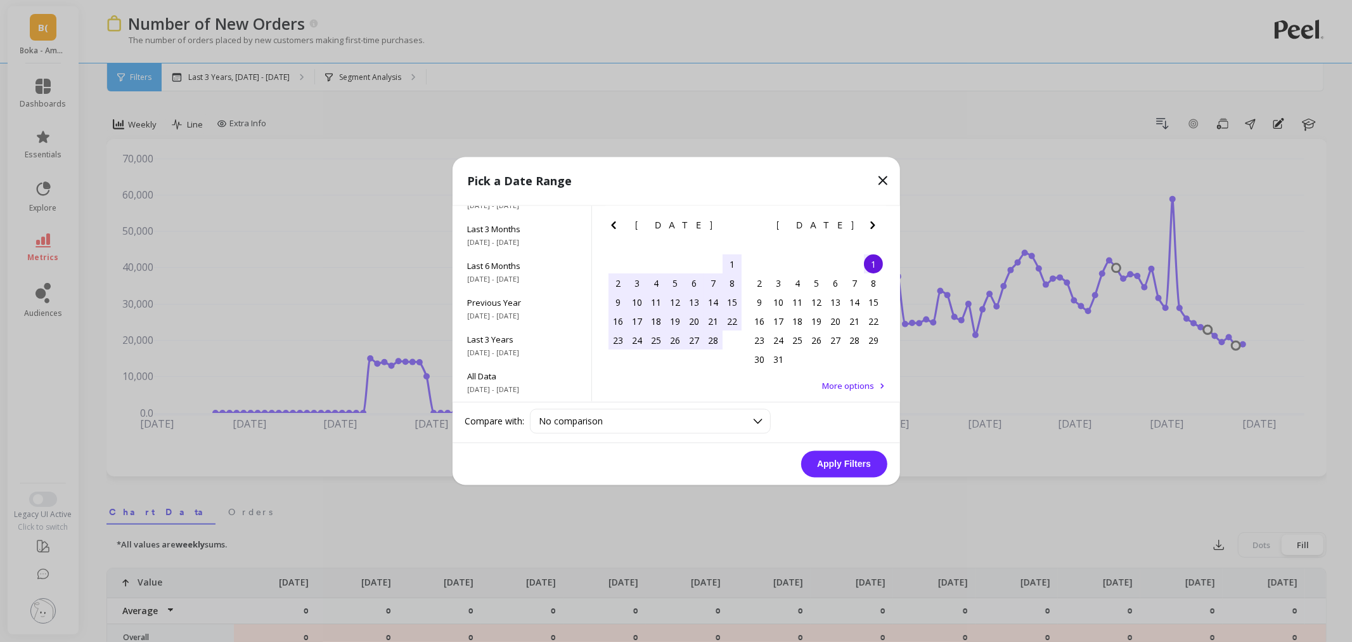
click at [873, 222] on icon "Next Month" at bounding box center [873, 225] width 15 height 15
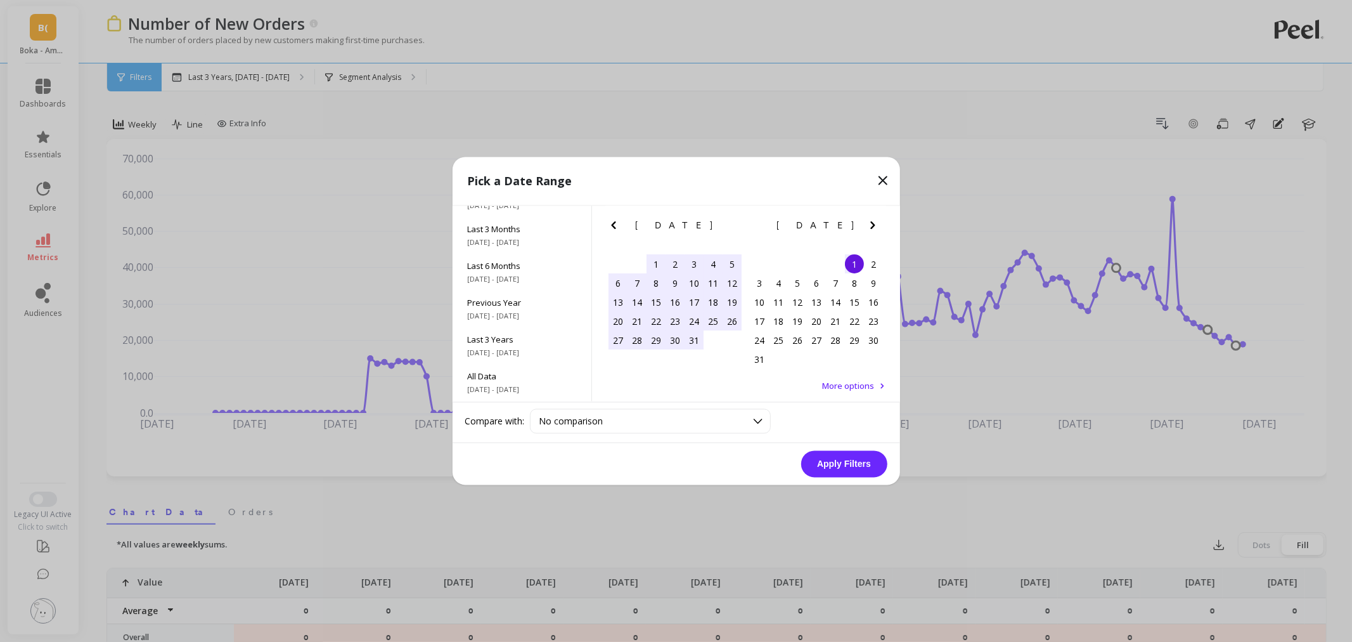
click at [873, 222] on icon "Next Month" at bounding box center [873, 225] width 15 height 15
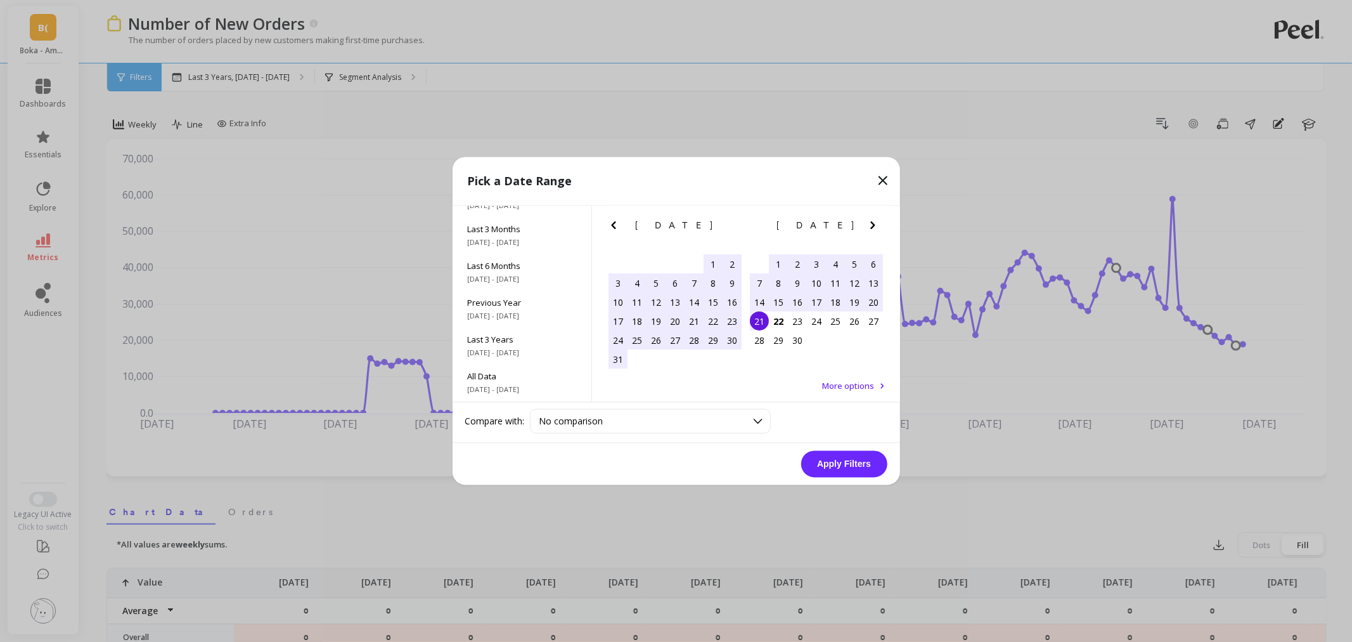
click at [762, 325] on div "21" at bounding box center [759, 321] width 19 height 19
click at [854, 476] on button "Apply Filters" at bounding box center [844, 464] width 86 height 27
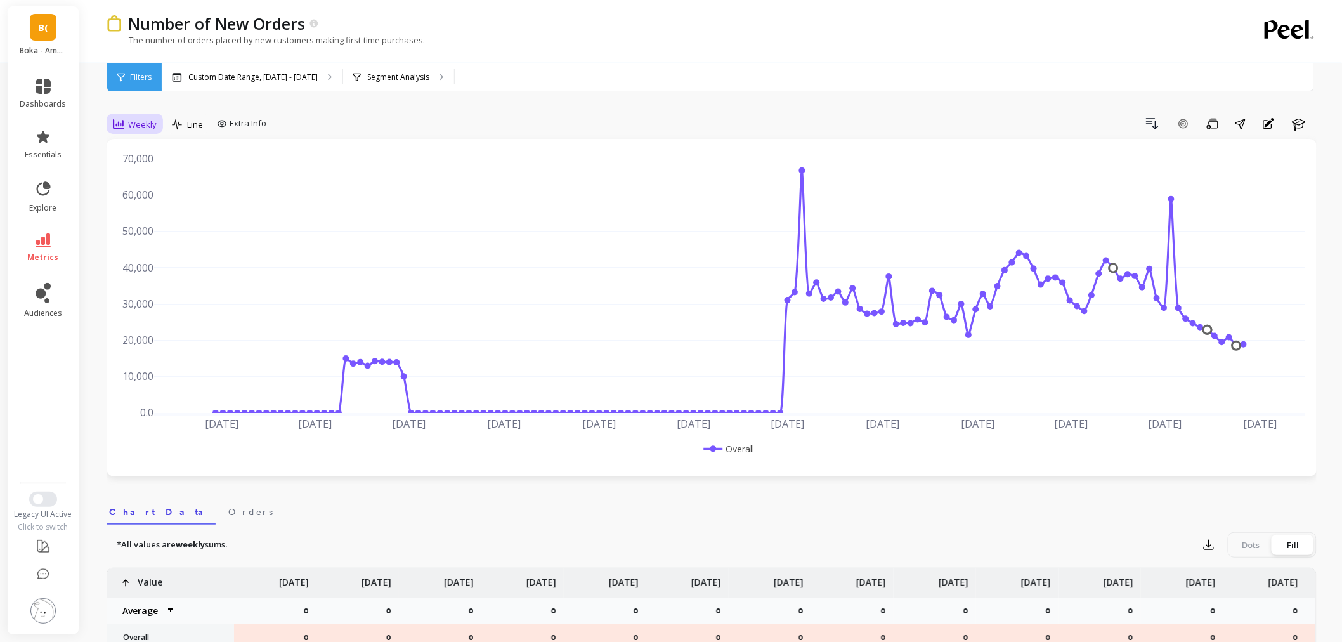
click at [138, 131] on div "Weekly" at bounding box center [135, 124] width 44 height 15
click at [160, 225] on div "Monthly" at bounding box center [153, 225] width 72 height 12
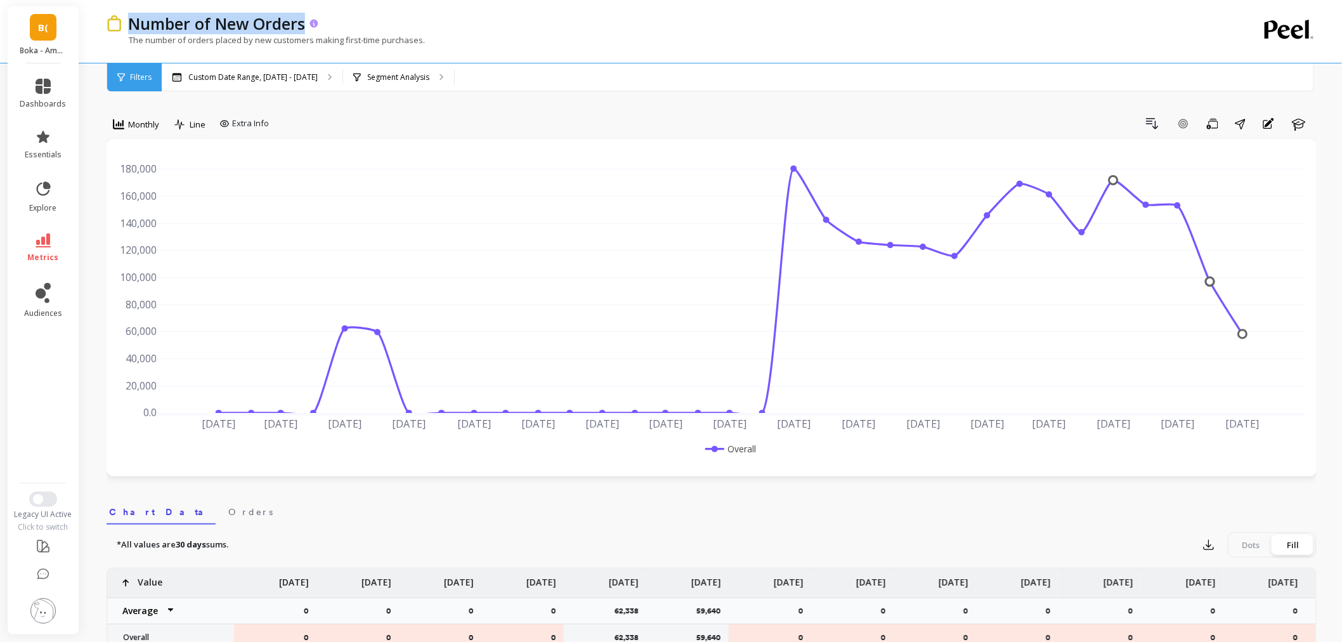
drag, startPoint x: 306, startPoint y: 27, endPoint x: 133, endPoint y: 21, distance: 173.2
click at [133, 21] on div "Number of New Orders" at bounding box center [221, 24] width 198 height 22
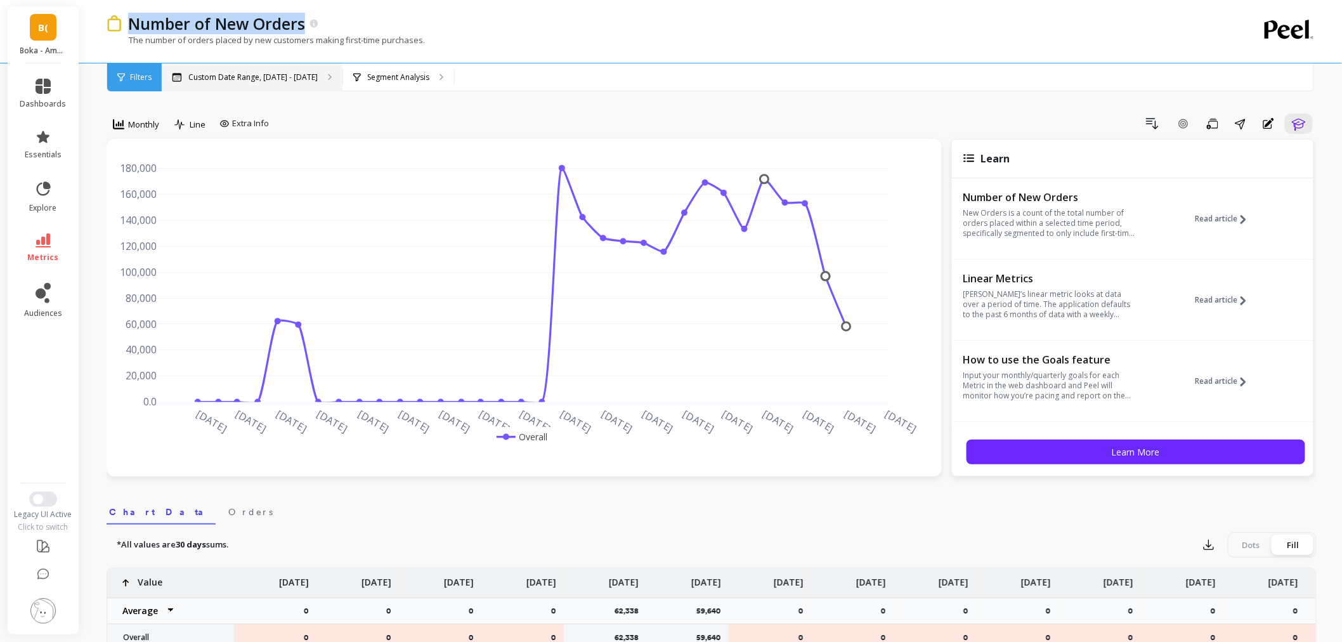
copy p "Number of New Orders"
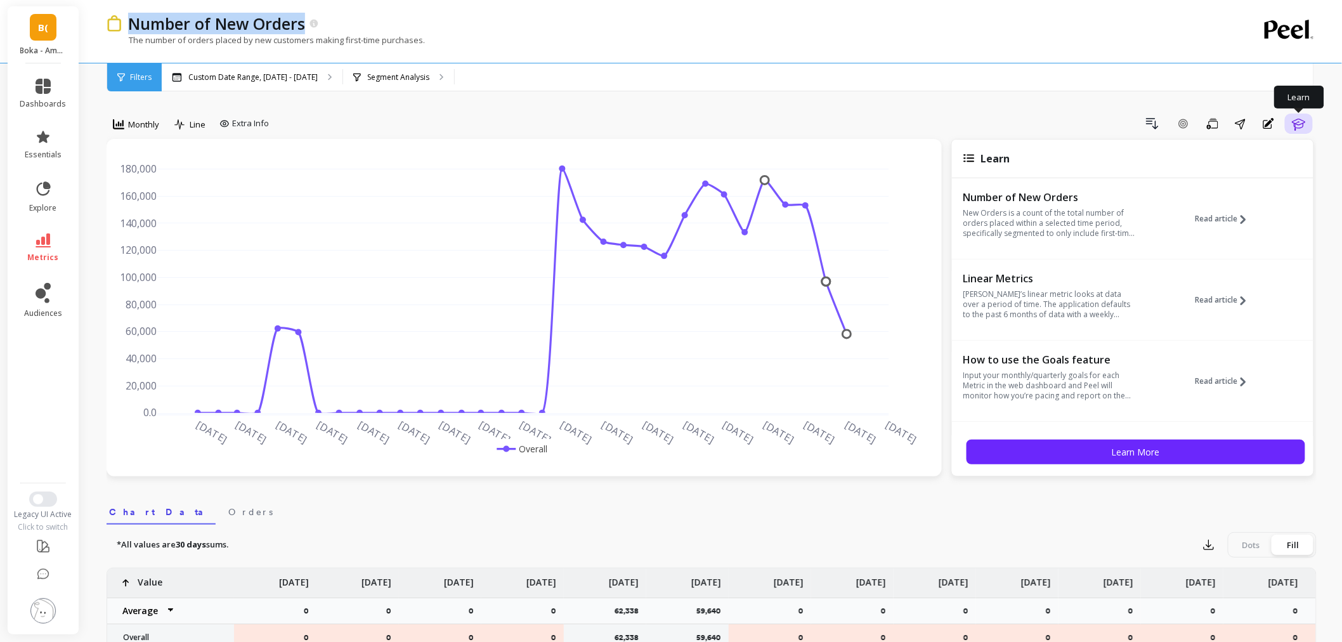
click at [1299, 122] on icon "button" at bounding box center [1298, 125] width 13 height 12
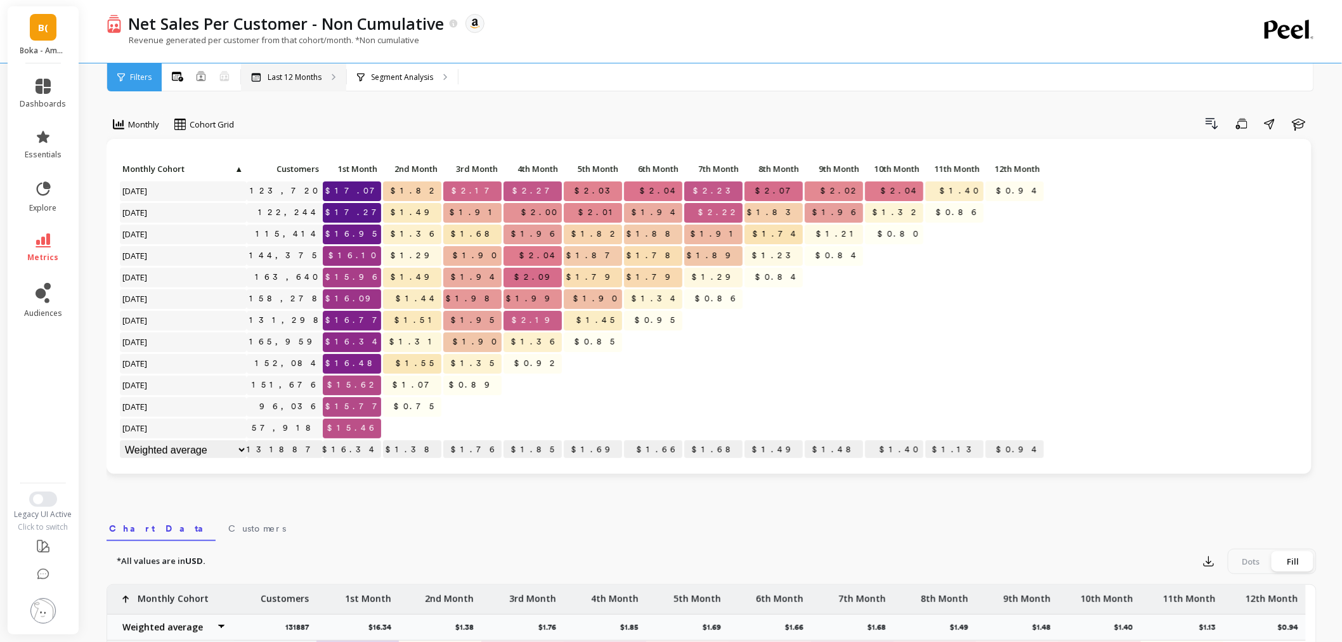
click at [308, 75] on p "Last 12 Months" at bounding box center [295, 77] width 54 height 10
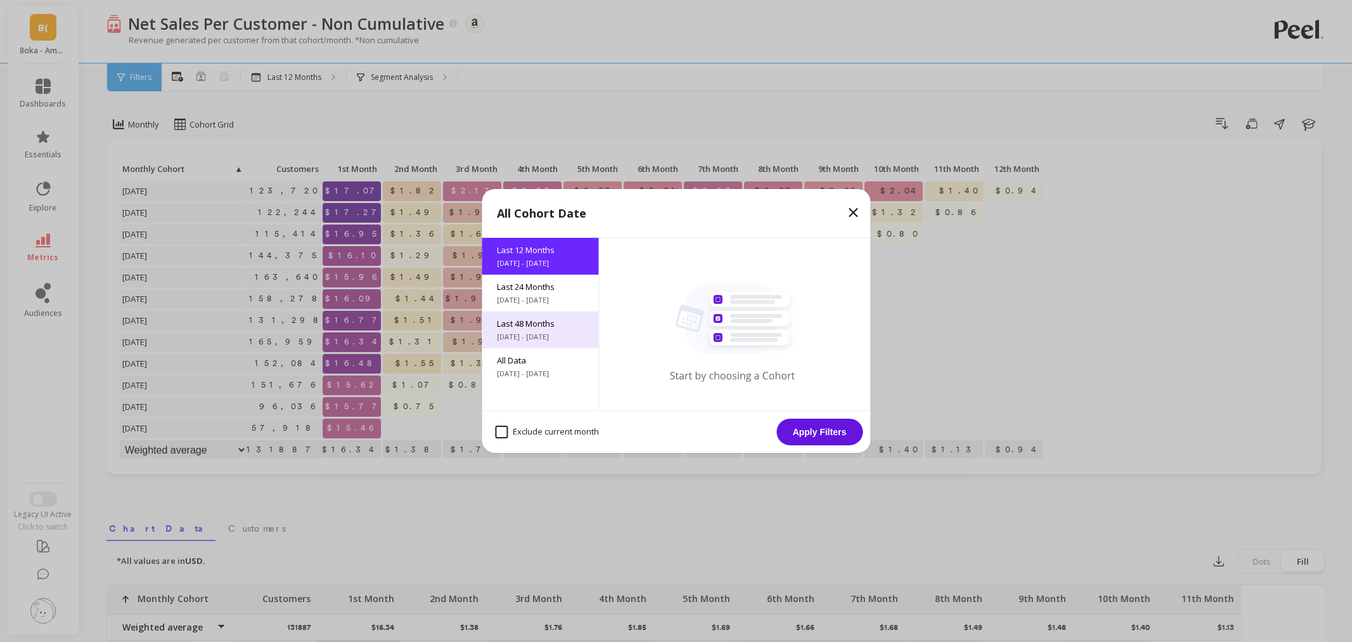
click at [537, 346] on div "Last 48 Months 9/22/2021 - 9/22/2025" at bounding box center [540, 329] width 117 height 37
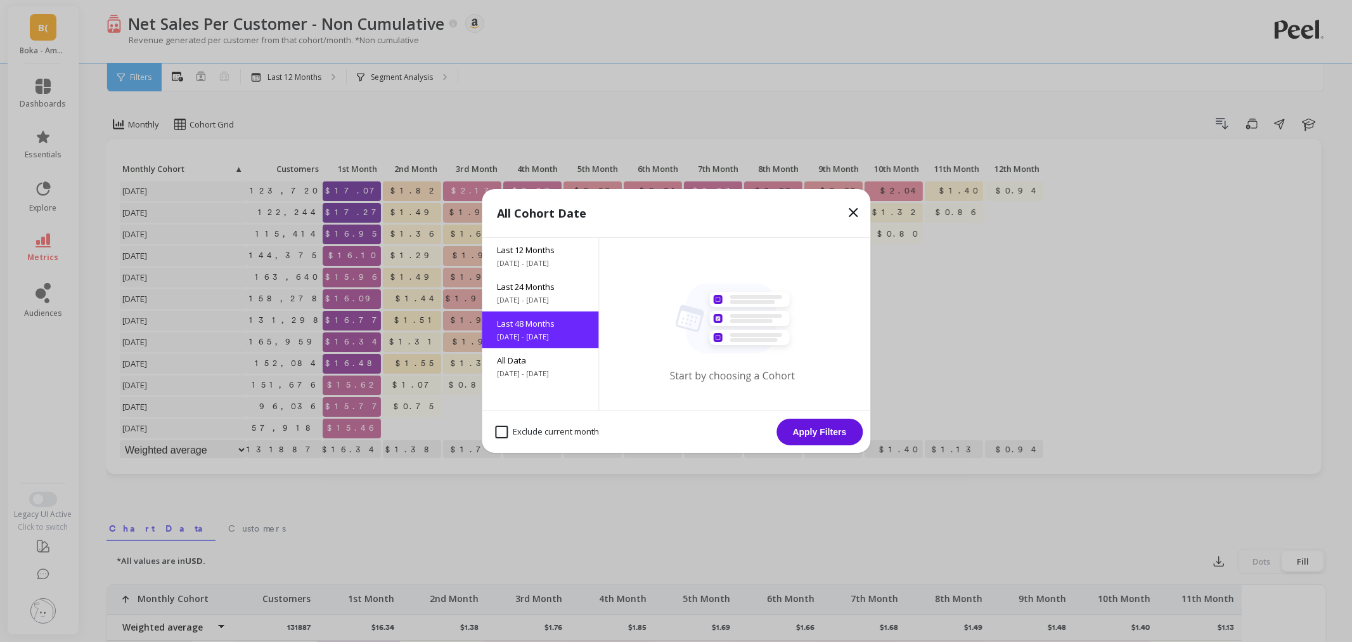
click at [807, 424] on button "Apply Filters" at bounding box center [820, 431] width 86 height 27
